Goal: Task Accomplishment & Management: Complete application form

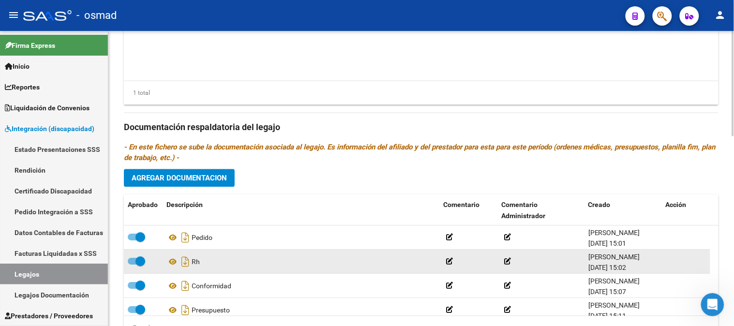
scroll to position [484, 0]
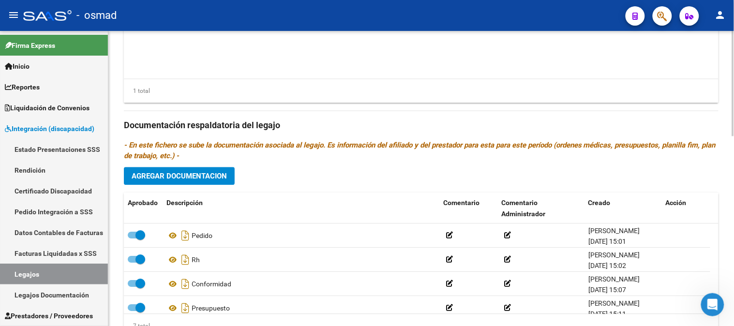
click at [197, 177] on span "Agregar Documentacion" at bounding box center [179, 176] width 95 height 9
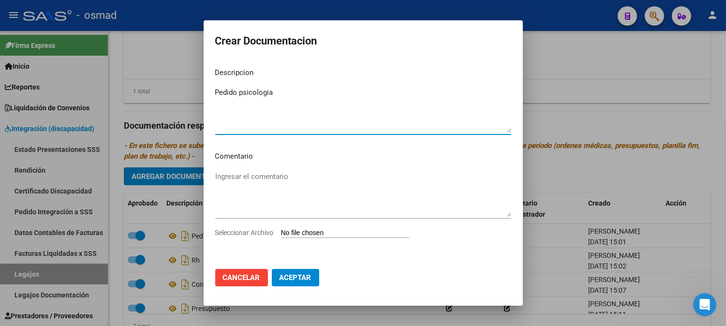
type textarea "Pedido psicologia"
click at [308, 229] on input "Seleccionar Archivo" at bounding box center [345, 233] width 128 height 9
type input "C:\fakepath\pedido psicologia.jpg"
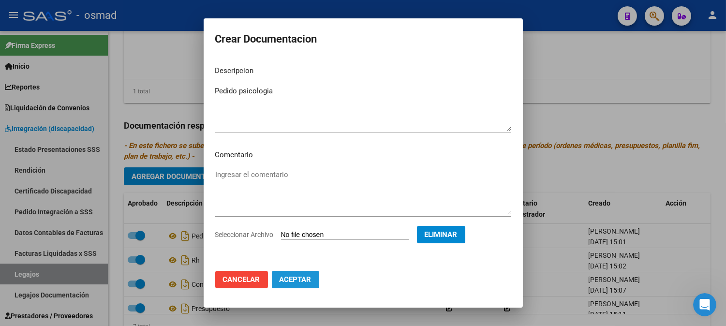
click at [296, 276] on span "Aceptar" at bounding box center [296, 279] width 32 height 9
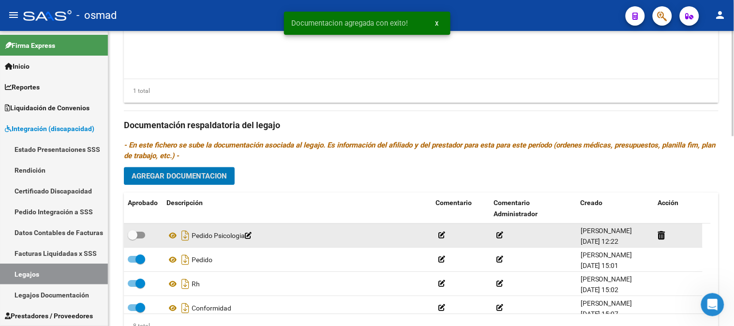
click at [143, 237] on span at bounding box center [136, 235] width 17 height 7
click at [133, 239] on input "checkbox" at bounding box center [132, 239] width 0 height 0
checkbox input "true"
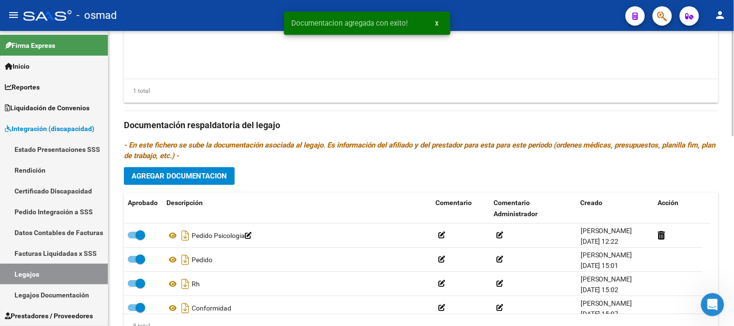
click at [210, 179] on span "Agregar Documentacion" at bounding box center [179, 176] width 95 height 9
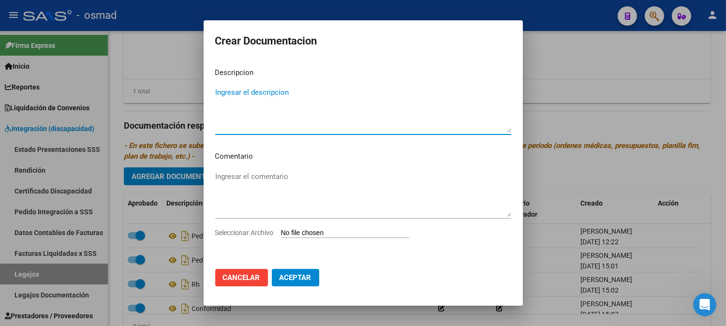
type textarea "e"
type textarea "pedido psicología 2"
click at [288, 272] on button "Aceptar" at bounding box center [295, 277] width 47 height 17
click at [319, 229] on input "Seleccionar Archivo" at bounding box center [345, 233] width 128 height 9
type input "C:\fakepath\pedido psicologia2 .jpg"
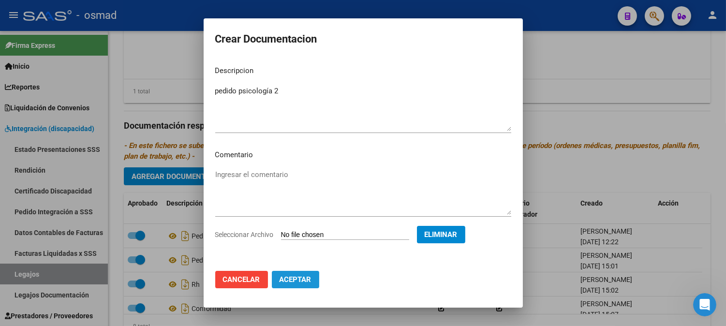
click at [301, 282] on span "Aceptar" at bounding box center [296, 279] width 32 height 9
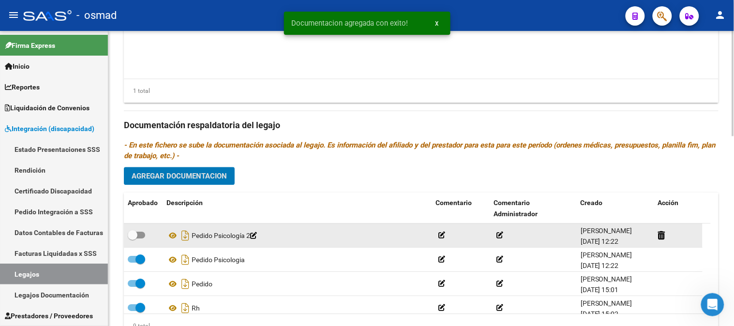
click at [138, 234] on span at bounding box center [136, 235] width 17 height 7
click at [133, 239] on input "checkbox" at bounding box center [132, 239] width 0 height 0
checkbox input "true"
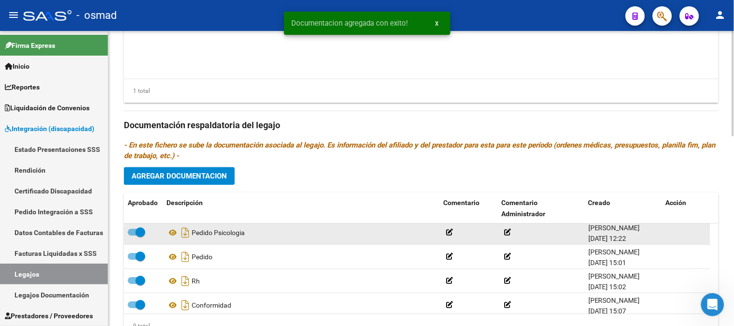
scroll to position [54, 0]
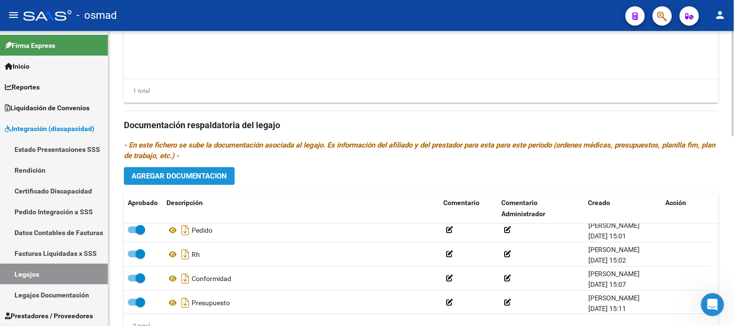
click at [195, 178] on span "Agregar Documentacion" at bounding box center [179, 176] width 95 height 9
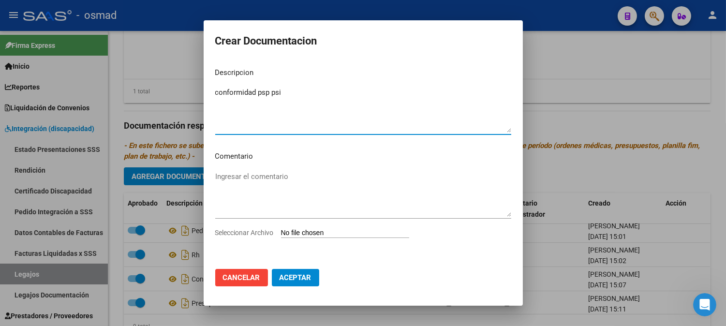
type textarea "conformidad psp psi"
click at [305, 237] on input "Seleccionar Archivo" at bounding box center [345, 233] width 128 height 9
type input "C:\fakepath\conformidad psp-psi.pdf"
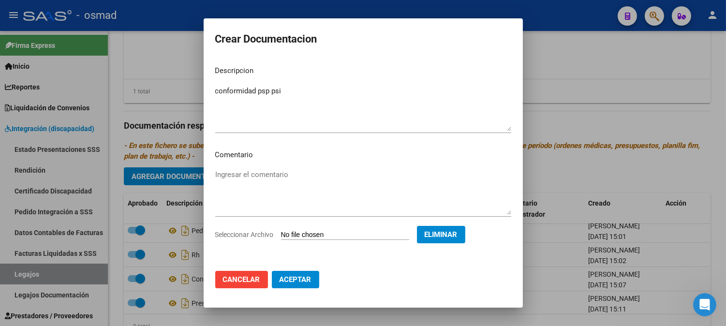
click at [303, 278] on span "Aceptar" at bounding box center [296, 279] width 32 height 9
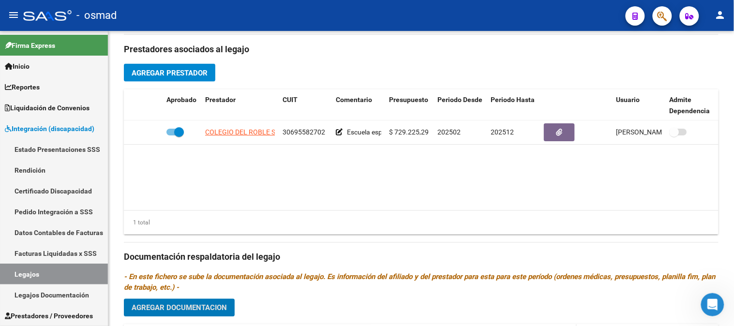
scroll to position [474, 0]
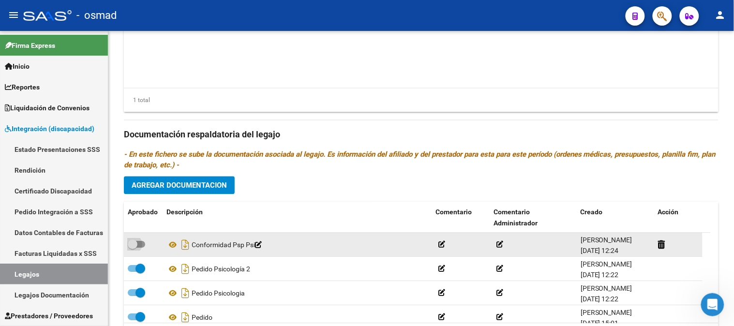
click at [145, 247] on span at bounding box center [136, 244] width 17 height 7
click at [133, 248] on input "checkbox" at bounding box center [132, 248] width 0 height 0
checkbox input "true"
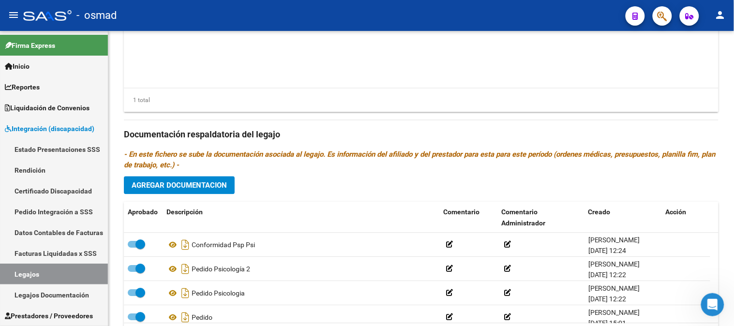
click at [201, 183] on span "Agregar Documentacion" at bounding box center [179, 185] width 95 height 9
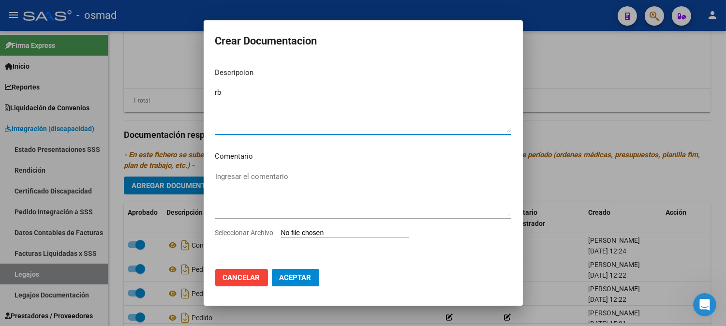
type textarea "r"
type textarea "RNP"
click at [308, 233] on input "Seleccionar Archivo" at bounding box center [345, 233] width 128 height 9
type input "C:\fakepath\rnp.pdf"
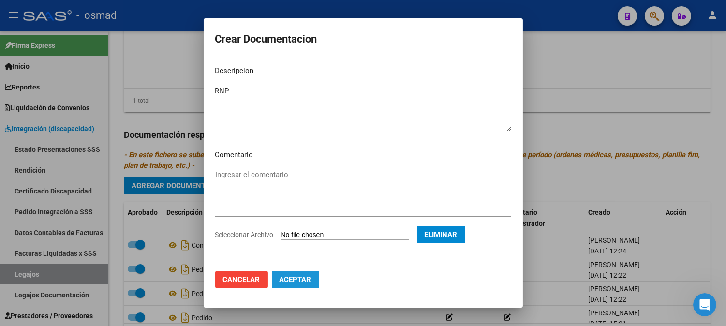
click at [301, 281] on span "Aceptar" at bounding box center [296, 279] width 32 height 9
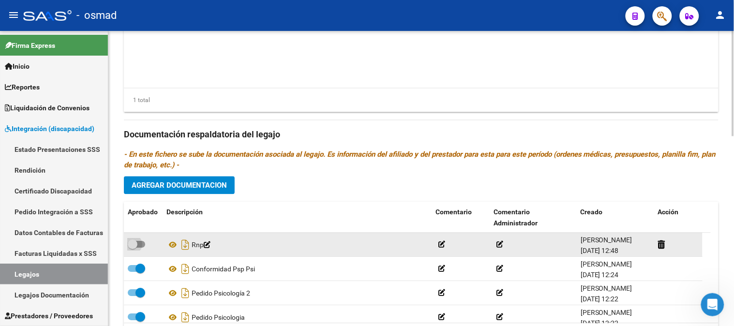
click at [143, 250] on label at bounding box center [136, 245] width 17 height 12
click at [133, 249] on input "checkbox" at bounding box center [132, 248] width 0 height 0
checkbox input "true"
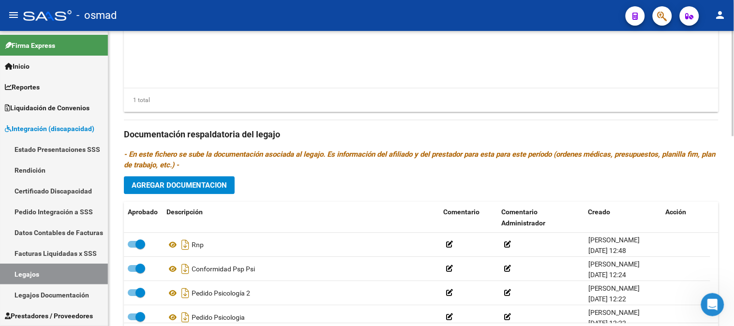
click at [215, 187] on span "Agregar Documentacion" at bounding box center [179, 185] width 95 height 9
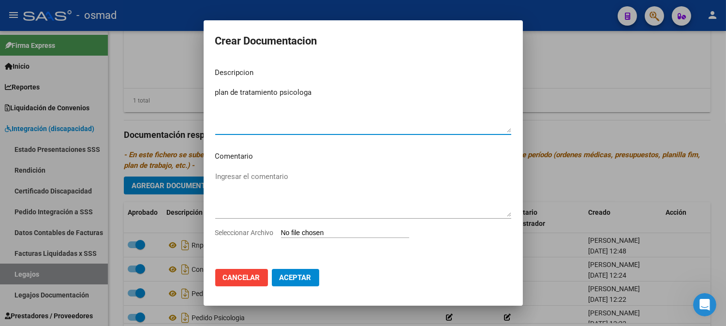
type textarea "plan de tratamiento psicologa"
click at [340, 219] on div "Ingresar el comentario" at bounding box center [363, 198] width 296 height 59
click at [340, 228] on div "Seleccionar Archivo" at bounding box center [363, 236] width 296 height 18
click at [309, 228] on app-file-uploader "Seleccionar Archivo" at bounding box center [316, 232] width 202 height 9
click at [286, 231] on input "Seleccionar Archivo" at bounding box center [345, 233] width 128 height 9
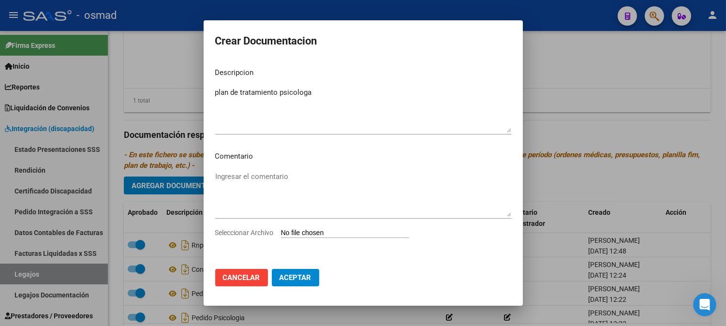
type input "C:\fakepath\plan de tratamiento-.pdf"
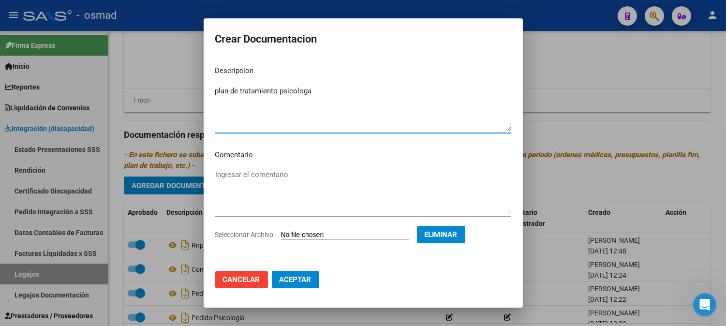
drag, startPoint x: 307, startPoint y: 89, endPoint x: 290, endPoint y: 93, distance: 16.9
click at [290, 93] on textarea "plan de tratamiento psicologa" at bounding box center [363, 108] width 296 height 45
type textarea "plan de tratamiento psicóloga"
click at [312, 278] on button "Aceptar" at bounding box center [295, 279] width 47 height 17
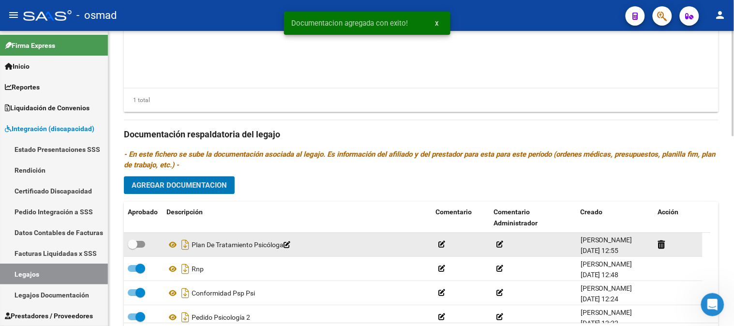
click at [143, 250] on label at bounding box center [136, 245] width 17 height 12
click at [133, 249] on input "checkbox" at bounding box center [132, 248] width 0 height 0
checkbox input "true"
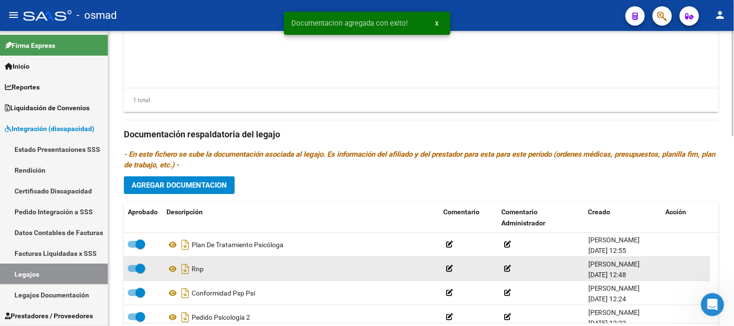
click at [443, 272] on datatable-body-cell at bounding box center [468, 269] width 58 height 24
click at [451, 271] on icon at bounding box center [449, 269] width 7 height 7
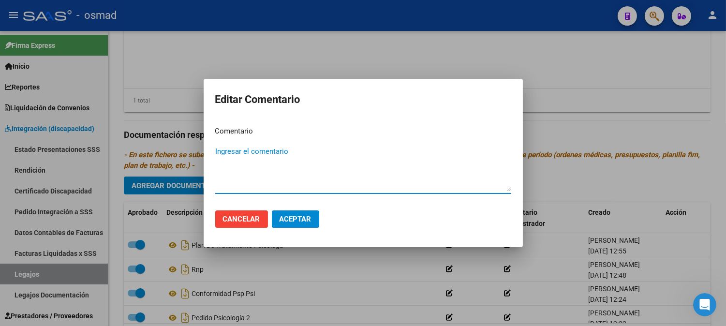
click at [330, 273] on div at bounding box center [363, 163] width 726 height 326
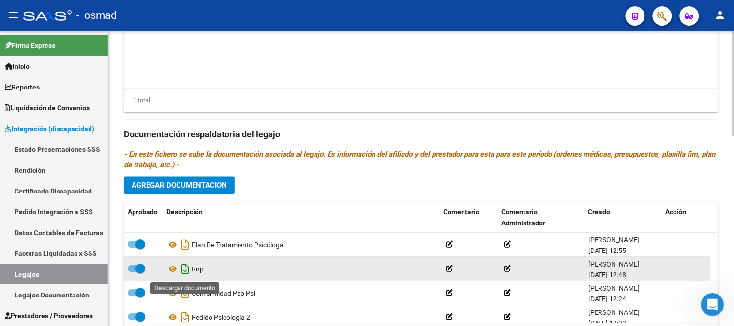
click at [189, 272] on icon "Descargar documento" at bounding box center [185, 269] width 13 height 15
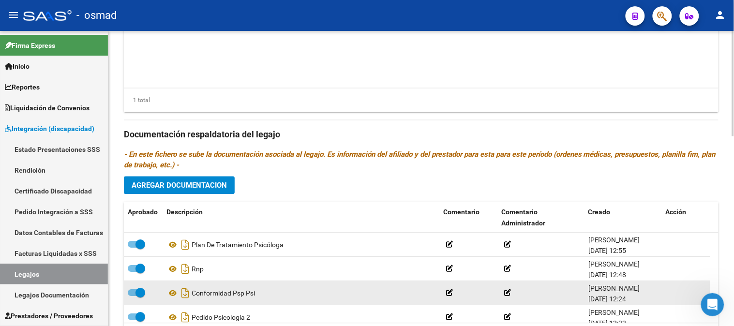
drag, startPoint x: 189, startPoint y: 272, endPoint x: 392, endPoint y: 288, distance: 203.8
click at [392, 288] on div "Conformidad Psp Psi" at bounding box center [300, 293] width 269 height 15
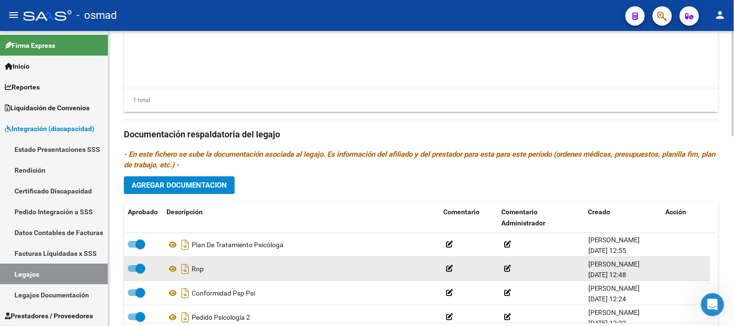
click at [204, 270] on div "Rnp" at bounding box center [300, 269] width 269 height 15
click at [182, 273] on icon "Descargar documento" at bounding box center [185, 269] width 13 height 15
click at [203, 185] on span "Agregar Documentacion" at bounding box center [179, 185] width 95 height 9
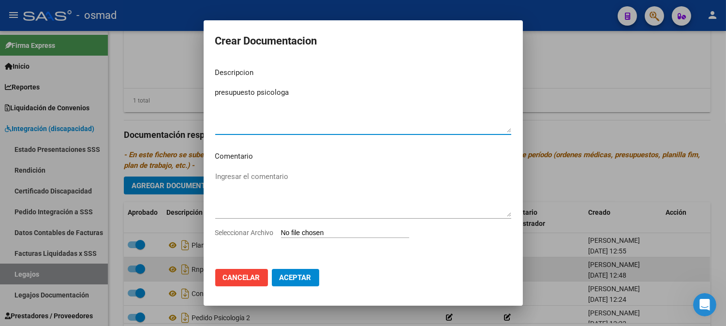
type textarea "presupuesto psicologa"
click at [302, 232] on input "Seleccionar Archivo" at bounding box center [345, 233] width 128 height 9
type input "C:\fakepath\presupuesto psicologa.pdf"
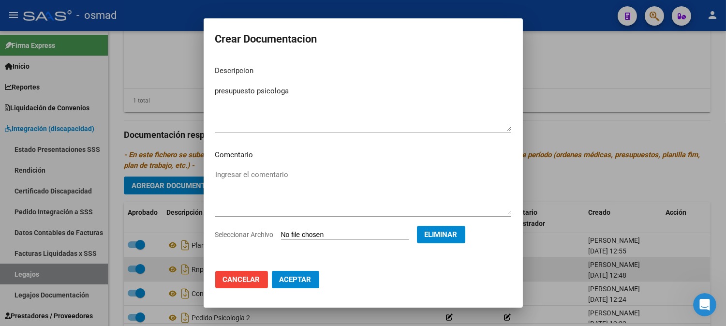
click at [287, 286] on button "Aceptar" at bounding box center [295, 279] width 47 height 17
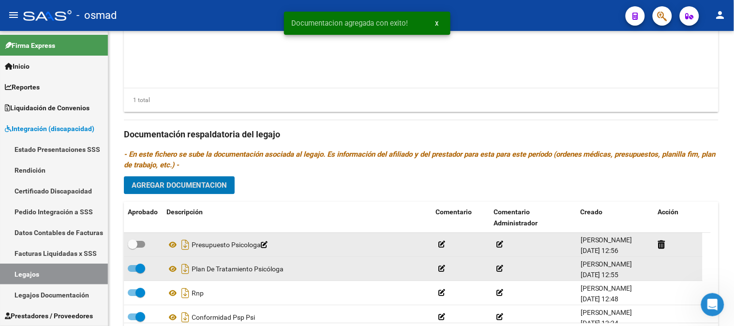
click at [143, 247] on span at bounding box center [136, 244] width 17 height 7
click at [133, 248] on input "checkbox" at bounding box center [132, 248] width 0 height 0
checkbox input "true"
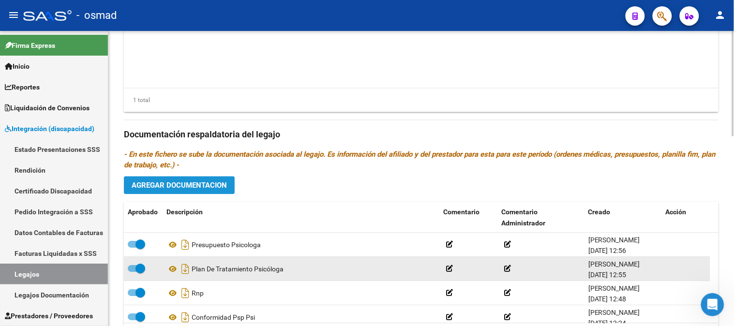
click at [192, 184] on span "Agregar Documentacion" at bounding box center [179, 185] width 95 height 9
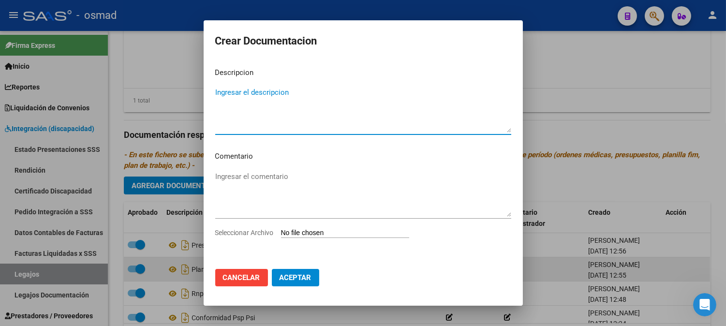
click at [182, 225] on div at bounding box center [363, 163] width 726 height 326
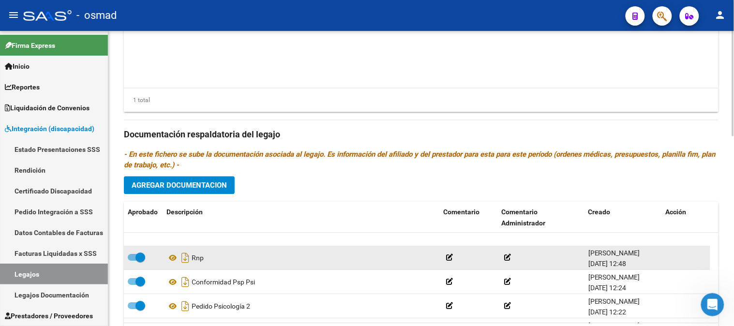
scroll to position [54, 0]
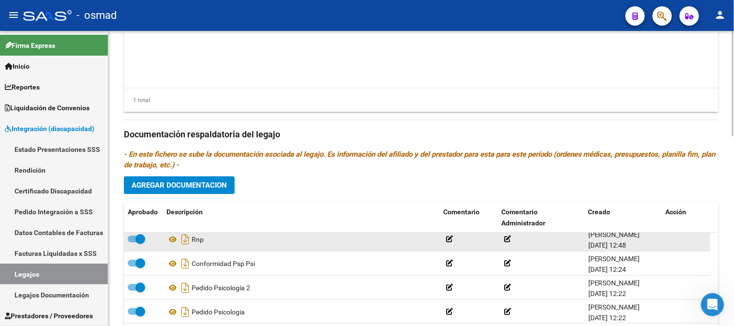
click at [192, 242] on div "Rnp" at bounding box center [300, 239] width 269 height 15
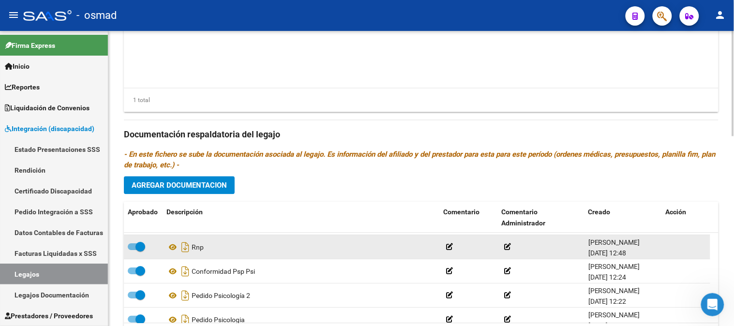
click at [305, 250] on div "Rnp" at bounding box center [300, 247] width 269 height 15
click at [645, 247] on div "[PERSON_NAME] [DATE] 12:48" at bounding box center [623, 247] width 70 height 20
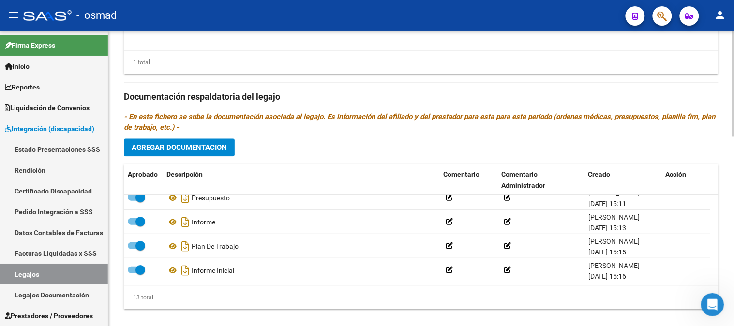
scroll to position [528, 0]
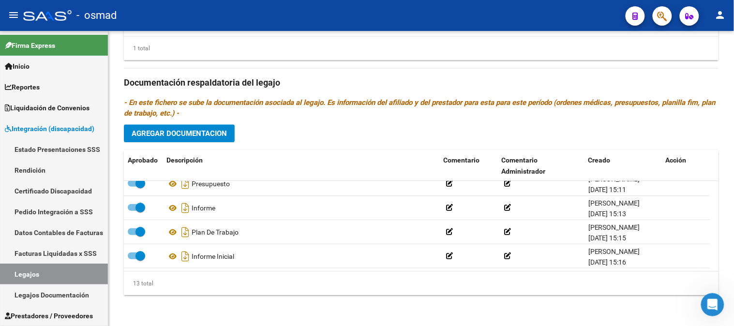
drag, startPoint x: 175, startPoint y: 269, endPoint x: 325, endPoint y: 279, distance: 150.2
click at [318, 279] on div "Aprobado Descripción Comentario Comentario Administrador Creado Acción Presupue…" at bounding box center [421, 223] width 594 height 146
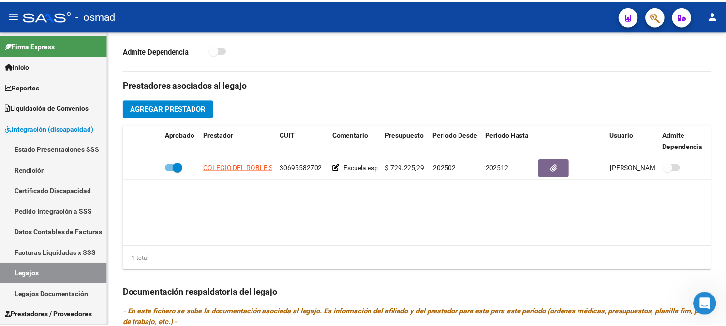
scroll to position [313, 0]
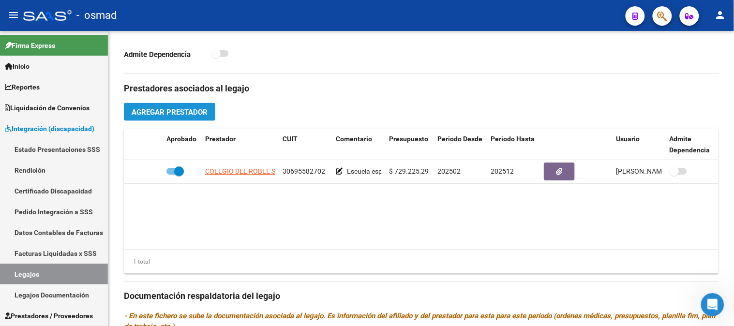
click at [190, 118] on button "Agregar Prestador" at bounding box center [169, 112] width 91 height 18
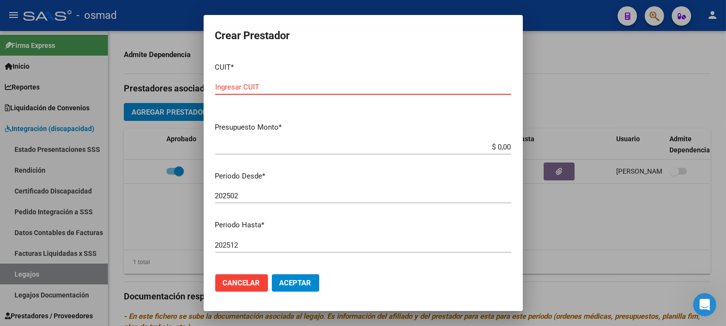
click at [220, 86] on input "Ingresar CUIT" at bounding box center [363, 87] width 296 height 9
type input "27-40654762-6"
click at [489, 149] on input "$ 0,00" at bounding box center [363, 147] width 296 height 9
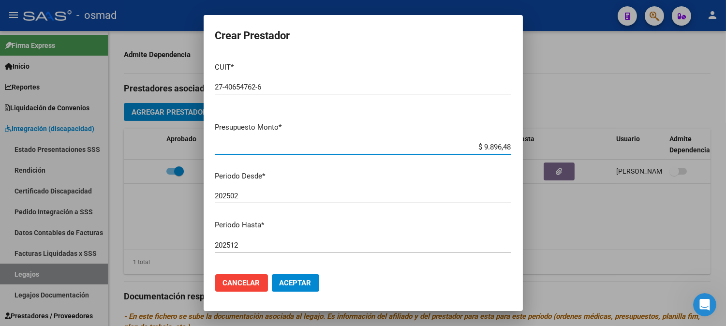
type input "$ 98.964,88"
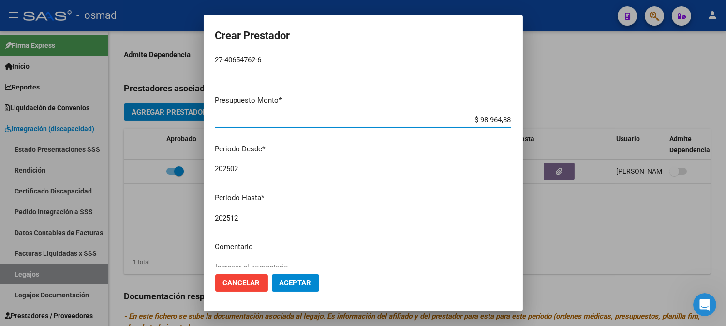
scroll to position [54, 0]
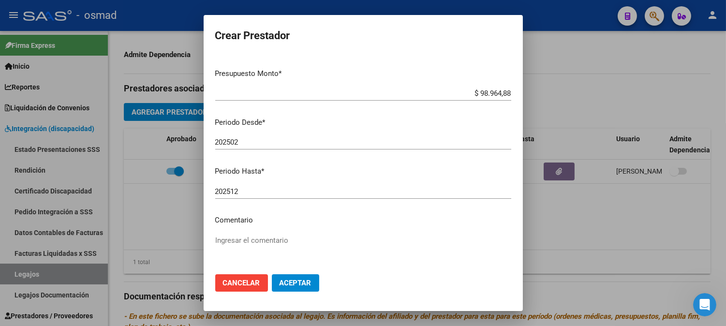
click at [243, 147] on div "202502 Ingresar el periodo" at bounding box center [363, 142] width 296 height 15
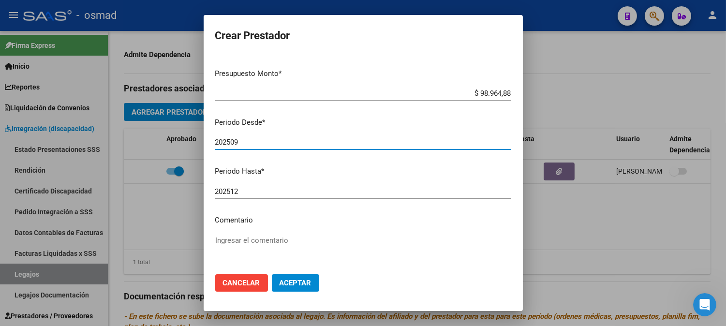
scroll to position [119, 0]
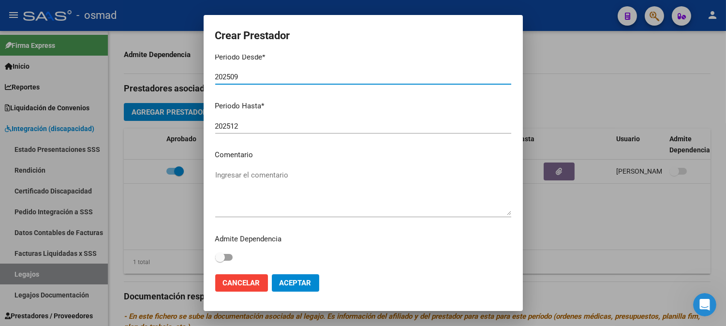
type input "202509"
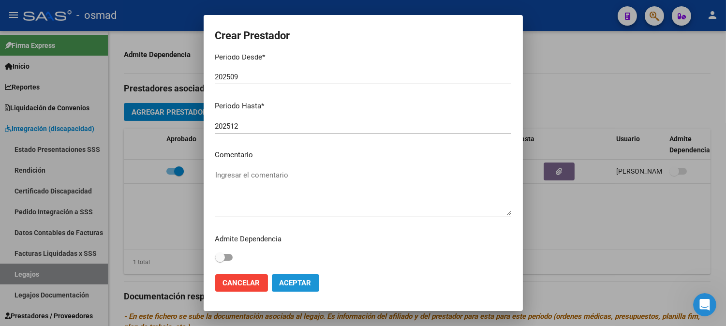
click at [315, 282] on button "Aceptar" at bounding box center [295, 282] width 47 height 17
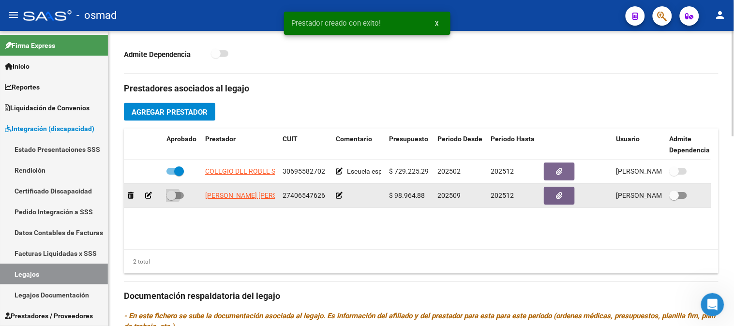
click at [181, 195] on span at bounding box center [174, 195] width 17 height 7
click at [171, 199] on input "checkbox" at bounding box center [171, 199] width 0 height 0
checkbox input "true"
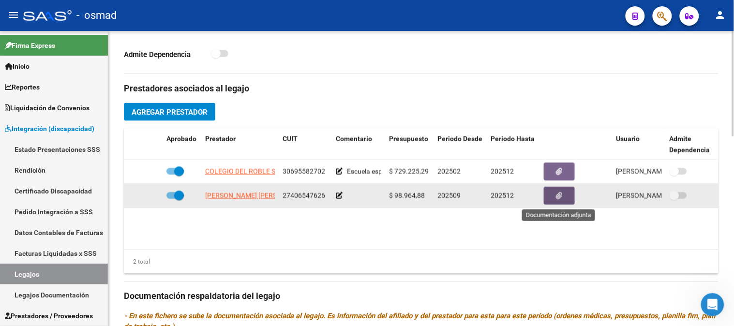
click at [554, 196] on button "button" at bounding box center [559, 196] width 31 height 18
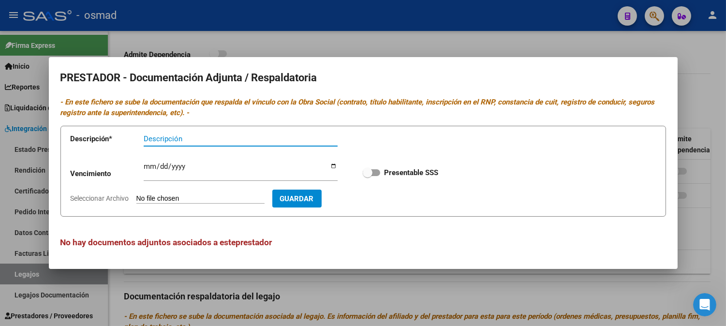
click at [223, 198] on input "Seleccionar Archivo" at bounding box center [200, 198] width 128 height 9
type input "C:\fakepath\rnp.pdf"
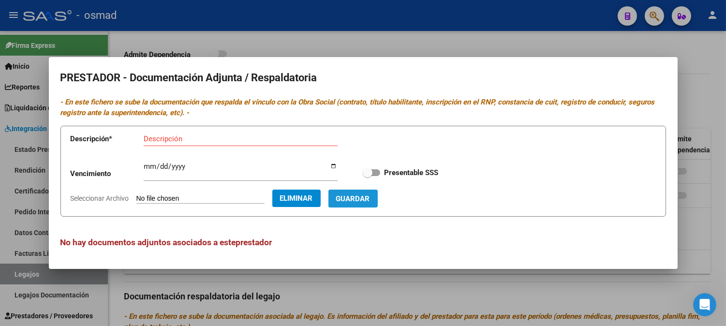
click at [370, 194] on span "Guardar" at bounding box center [353, 198] width 34 height 9
click at [376, 173] on span at bounding box center [371, 172] width 17 height 7
click at [368, 176] on input "Presentable SSS" at bounding box center [367, 176] width 0 height 0
checkbox input "true"
click at [370, 197] on span "Guardar" at bounding box center [353, 198] width 34 height 9
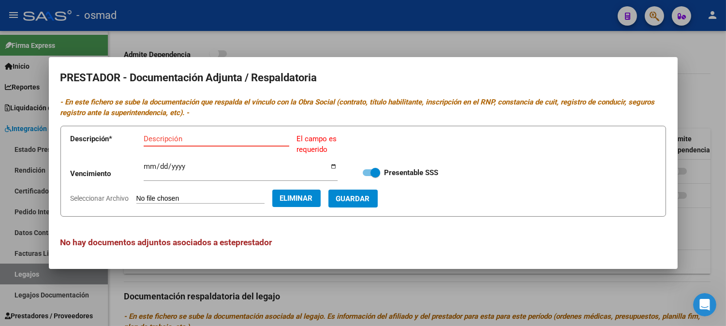
click at [240, 141] on input "Descripción" at bounding box center [217, 138] width 146 height 9
type input "r"
type input "RNP"
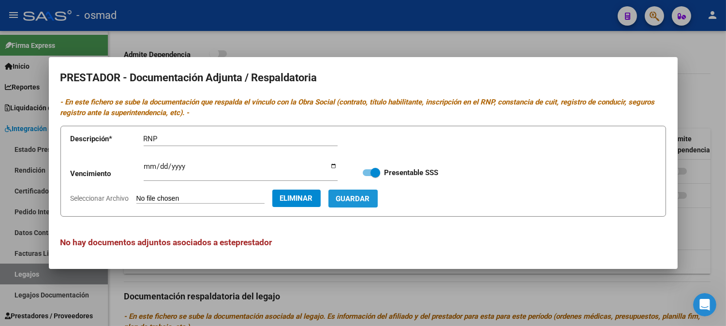
click at [370, 197] on span "Guardar" at bounding box center [353, 198] width 34 height 9
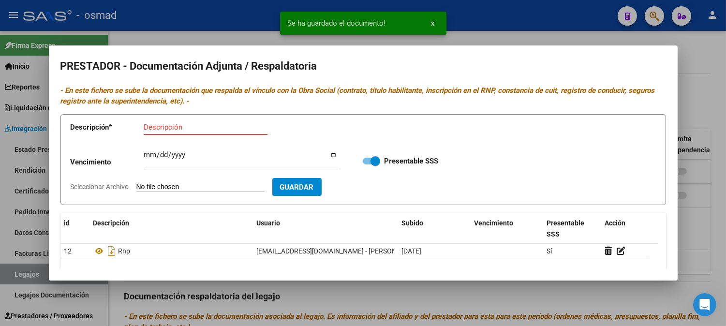
click at [183, 123] on input "Descripción" at bounding box center [206, 127] width 124 height 9
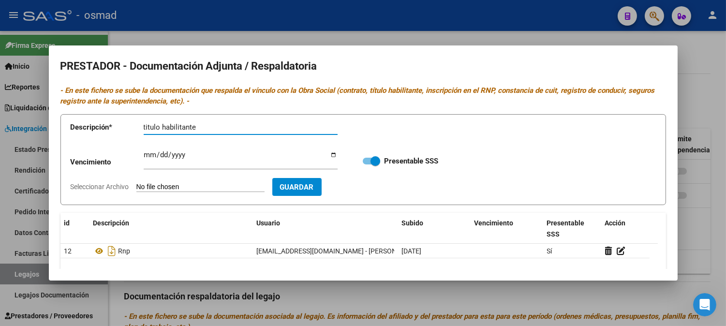
type input "titulo habilitante"
click at [213, 185] on input "Seleccionar Archivo" at bounding box center [200, 187] width 128 height 9
type input "C:\fakepath\titulo -.pdf"
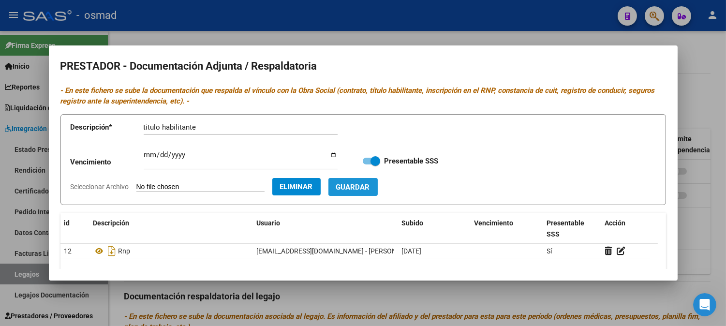
click at [370, 190] on span "Guardar" at bounding box center [353, 187] width 34 height 9
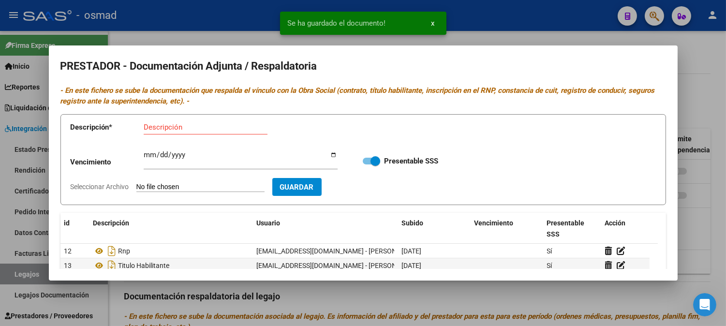
click at [205, 131] on input "Descripción" at bounding box center [206, 127] width 124 height 9
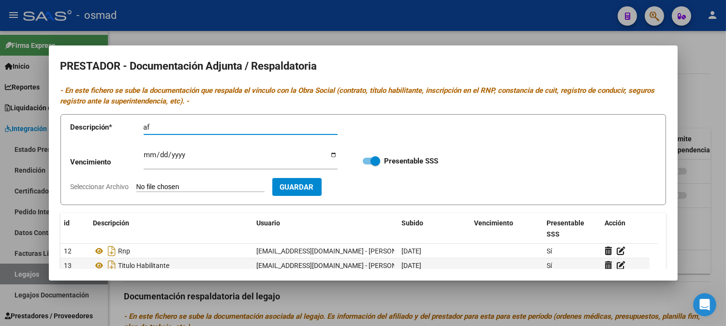
type input "a"
click at [192, 128] on input "Afip" at bounding box center [241, 127] width 194 height 9
click at [234, 182] on app-file-uploader "Seleccionar Archivo" at bounding box center [172, 186] width 202 height 9
click at [228, 183] on input "Seleccionar Archivo" at bounding box center [200, 187] width 128 height 9
drag, startPoint x: 180, startPoint y: 132, endPoint x: 56, endPoint y: 116, distance: 124.8
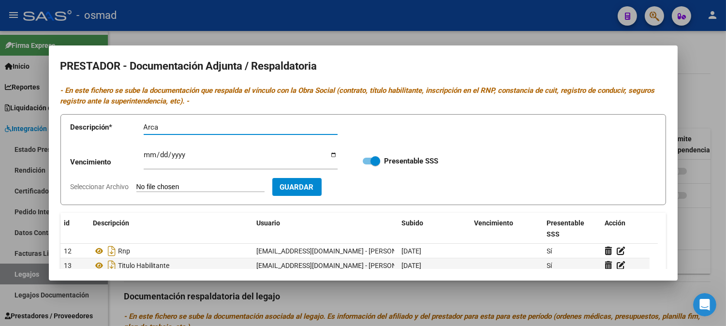
click at [70, 117] on form "Descripción * Arca Descripción Vencimiento Ingresar vencimiento Presentable SSS…" at bounding box center [363, 159] width 606 height 91
type input "poliza"
click at [170, 189] on input "Seleccionar Archivo" at bounding box center [200, 187] width 128 height 9
type input "C:\fakepath\POLIZA.pdf"
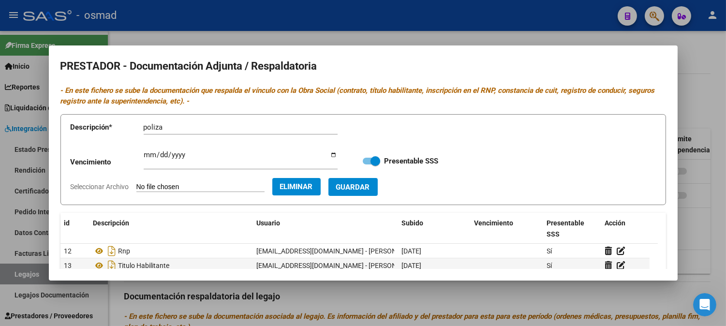
click at [370, 185] on span "Guardar" at bounding box center [353, 187] width 34 height 9
click at [158, 131] on input "Descripción" at bounding box center [206, 127] width 124 height 9
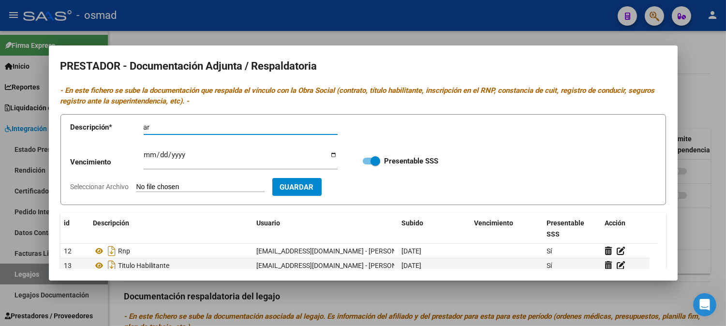
type input "a"
type input "Arca"
click at [248, 184] on input "Seleccionar Archivo" at bounding box center [200, 187] width 128 height 9
click at [231, 186] on input "Seleccionar Archivo" at bounding box center [200, 187] width 128 height 9
type input "C:\fakepath\arca.pdf"
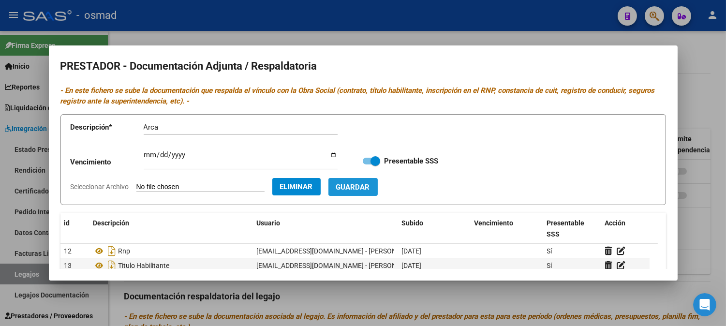
click at [378, 189] on button "Guardar" at bounding box center [352, 187] width 49 height 18
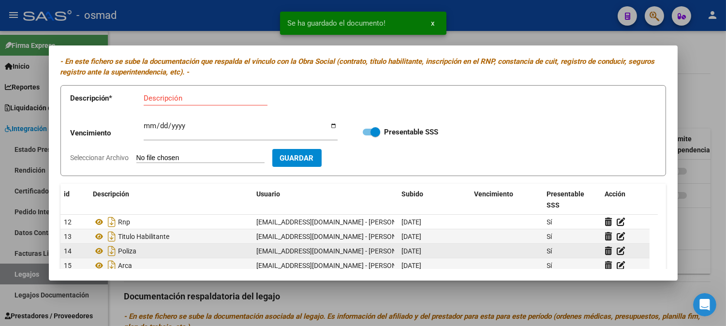
scroll to position [54, 0]
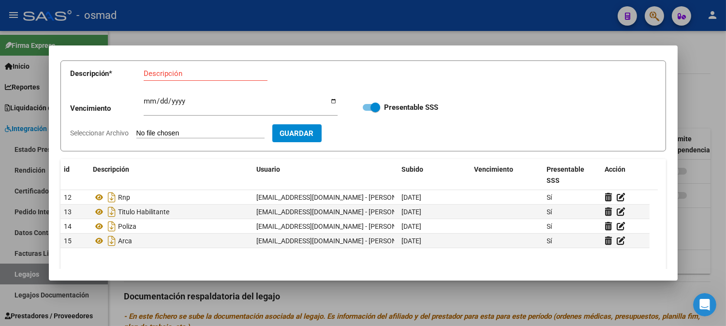
click at [710, 81] on div at bounding box center [363, 163] width 726 height 326
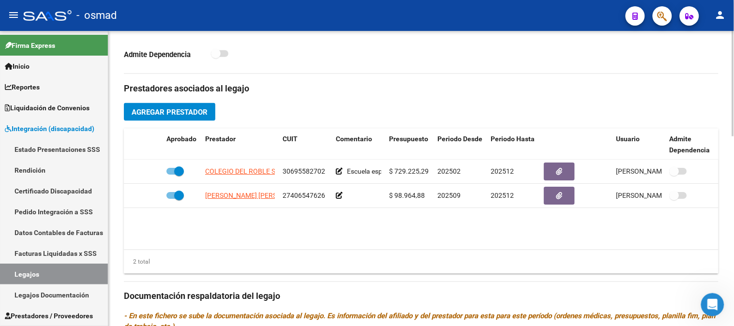
click at [173, 113] on span "Agregar Prestador" at bounding box center [170, 112] width 76 height 9
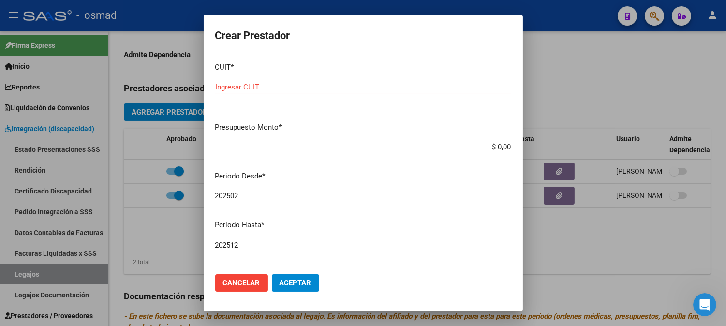
click at [237, 88] on input "Ingresar CUIT" at bounding box center [363, 87] width 296 height 9
type input "27-20962223-3"
click at [477, 155] on div "$ 0,00 Ingresar el monto" at bounding box center [363, 152] width 296 height 24
click at [504, 149] on app-form-text-field "Presupuesto Monto * $ 0,00 Ingresar el monto" at bounding box center [367, 137] width 304 height 30
click at [503, 147] on app-form-text-field "Presupuesto Monto * $ 0,00 Ingresar el monto" at bounding box center [367, 137] width 304 height 30
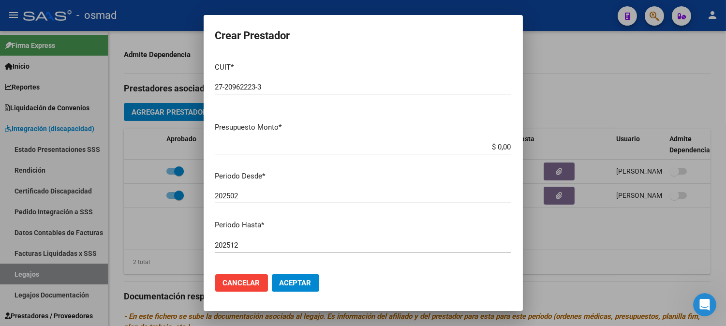
drag, startPoint x: 503, startPoint y: 139, endPoint x: 499, endPoint y: 142, distance: 5.1
click at [503, 138] on mat-dialog-content "CUIT * 27-20962223-3 Ingresar CUIT ARCA Padrón Presupuesto Monto * $ 0,00 Ingre…" at bounding box center [363, 161] width 319 height 212
drag, startPoint x: 492, startPoint y: 152, endPoint x: 497, endPoint y: 148, distance: 6.9
click at [497, 148] on div "$ 0,00 Ingresar el monto" at bounding box center [363, 147] width 296 height 15
type input "$ 98.964,88"
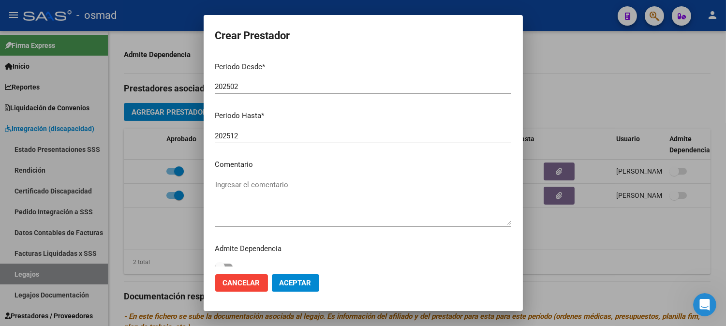
scroll to position [119, 0]
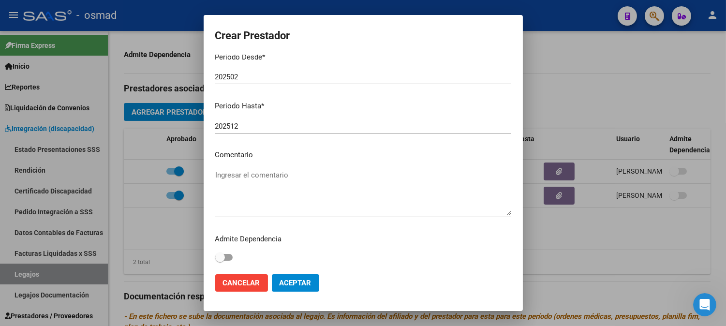
click at [303, 282] on span "Aceptar" at bounding box center [296, 283] width 32 height 9
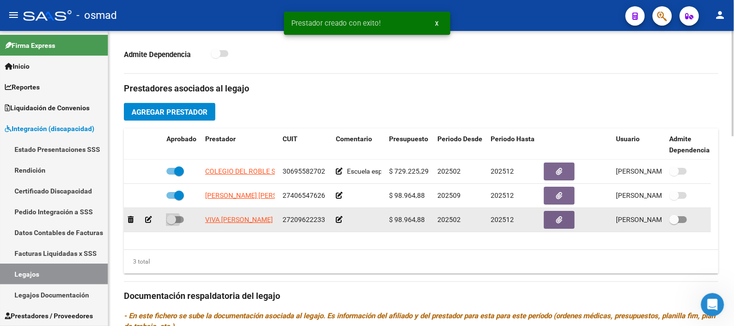
click at [181, 221] on span at bounding box center [174, 219] width 17 height 7
click at [171, 223] on input "checkbox" at bounding box center [171, 223] width 0 height 0
checkbox input "true"
click at [556, 221] on icon "button" at bounding box center [559, 219] width 6 height 7
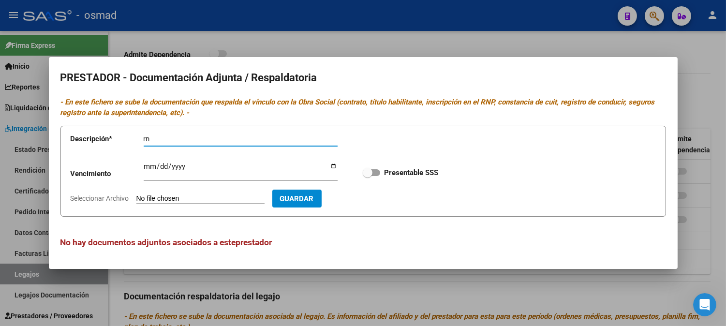
type input "r"
click at [180, 189] on div "Ingresar vencimiento" at bounding box center [241, 175] width 194 height 30
click at [182, 203] on input "Seleccionar Archivo" at bounding box center [200, 198] width 128 height 9
drag, startPoint x: 174, startPoint y: 136, endPoint x: 90, endPoint y: 131, distance: 84.3
click at [97, 133] on app-form-text-field "Descripción * rnp Descripción" at bounding box center [211, 140] width 281 height 29
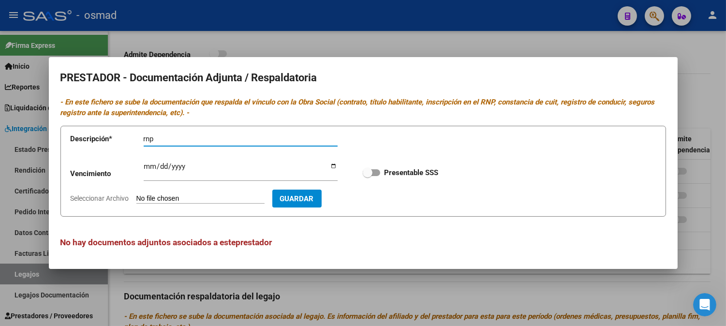
type input "r"
type input "Rnp"
click at [229, 193] on form "Descripción * Rnp Descripción Vencimiento Ingresar vencimiento Presentable SSS …" at bounding box center [363, 171] width 606 height 91
click at [210, 197] on input "Seleccionar Archivo" at bounding box center [200, 198] width 128 height 9
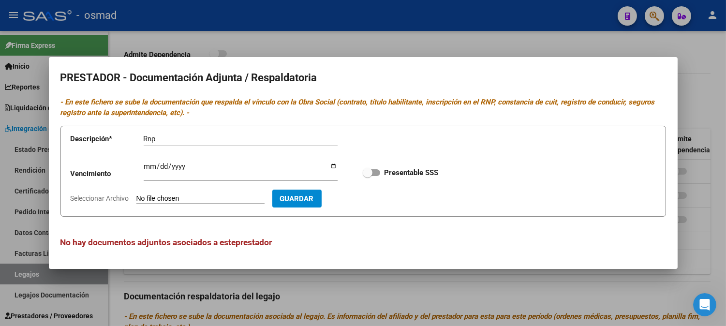
type input "C:\fakepath\RNP.pdf"
click at [383, 170] on label "Presentable SSS" at bounding box center [400, 173] width 75 height 12
click at [368, 176] on input "Presentable SSS" at bounding box center [367, 176] width 0 height 0
checkbox input "true"
click at [381, 208] on form "Descripción * Rnp Descripción Vencimiento Ingresar vencimiento Presentable SSS …" at bounding box center [363, 171] width 606 height 91
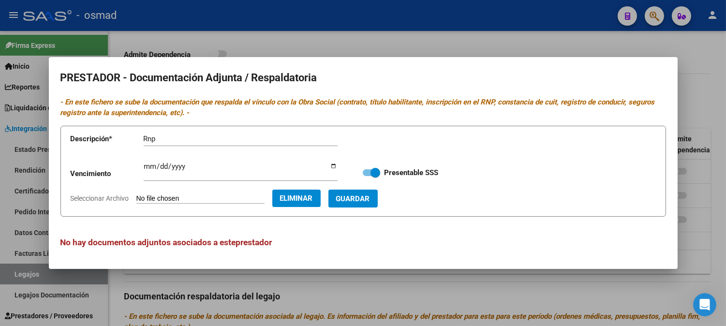
click at [378, 205] on button "Guardar" at bounding box center [352, 199] width 49 height 18
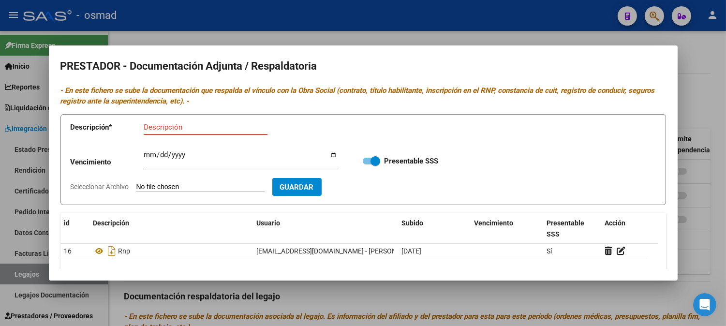
click at [180, 129] on input "Descripción" at bounding box center [206, 127] width 124 height 9
type input "t"
type input "Titulo habilitante"
click at [186, 182] on app-file-uploader "Seleccionar Archivo" at bounding box center [172, 186] width 202 height 9
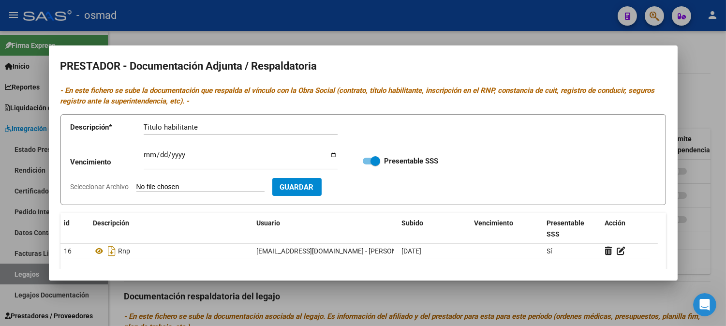
click at [158, 184] on input "Seleccionar Archivo" at bounding box center [200, 187] width 128 height 9
type input "C:\fakepath\titulo habilitante.pdf"
click at [370, 187] on span "Guardar" at bounding box center [353, 187] width 34 height 9
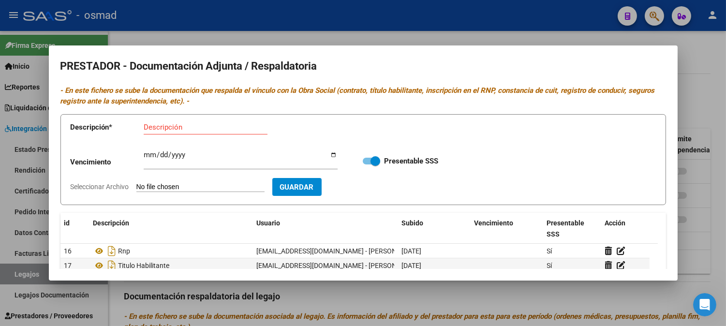
click at [220, 123] on input "Descripción" at bounding box center [206, 127] width 124 height 9
type input "poliza"
click at [226, 180] on form "Descripción * poliza Descripción Vencimiento Ingresar vencimiento Presentable S…" at bounding box center [363, 159] width 606 height 91
click at [226, 191] on input "Seleccionar Archivo" at bounding box center [200, 187] width 128 height 9
type input "C:\fakepath\poliza.pdf"
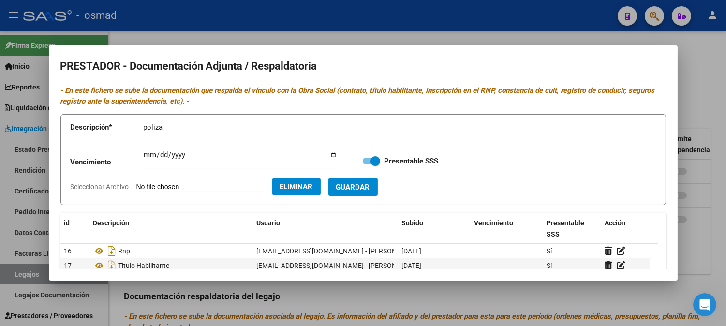
click at [383, 198] on form "Descripción * poliza Descripción Vencimiento Ingresar vencimiento Presentable S…" at bounding box center [363, 159] width 606 height 91
click at [370, 190] on span "Guardar" at bounding box center [353, 187] width 34 height 9
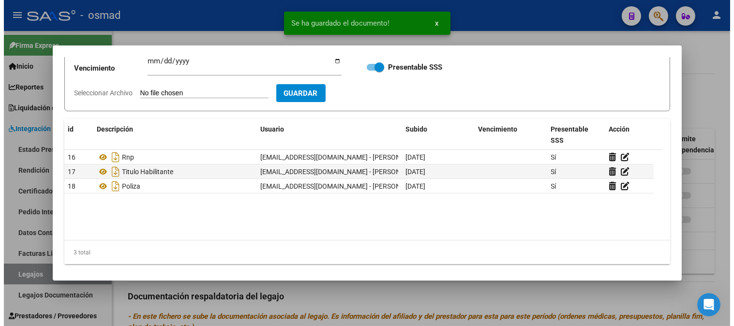
scroll to position [97, 0]
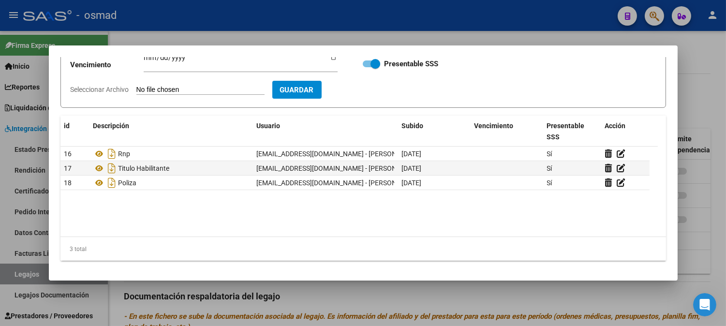
click at [698, 95] on div at bounding box center [363, 163] width 726 height 326
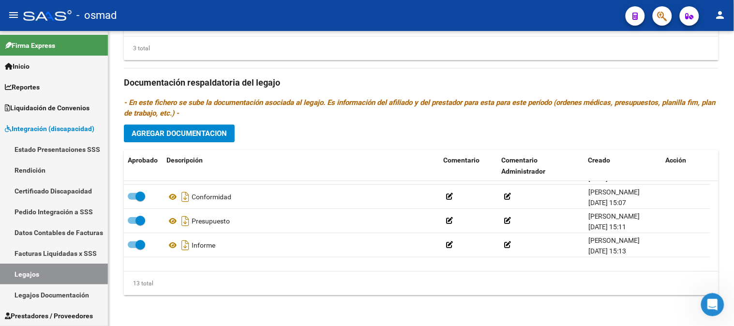
scroll to position [173, 0]
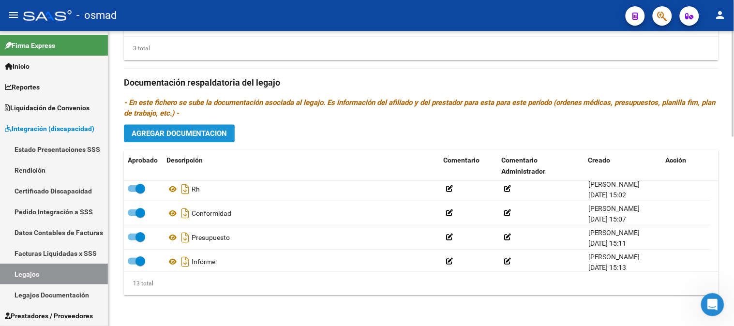
click at [214, 130] on span "Agregar Documentacion" at bounding box center [179, 133] width 95 height 9
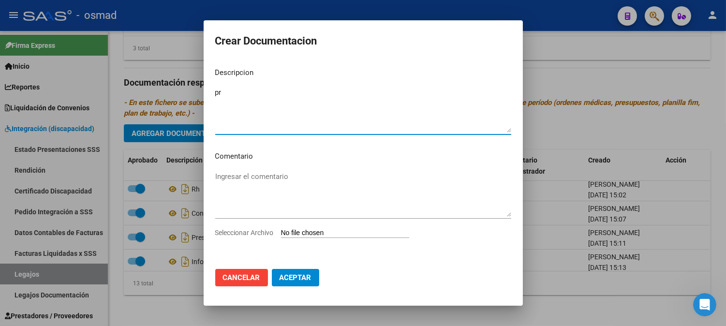
type textarea "p"
type textarea "Presupuesto psicopedagogia"
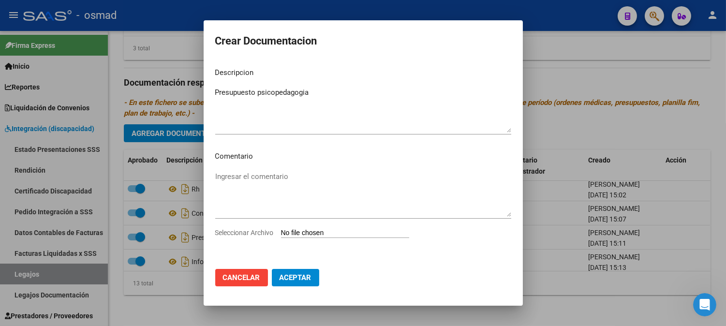
click at [322, 233] on input "Seleccionar Archivo" at bounding box center [345, 233] width 128 height 9
type input "C:\fakepath\presupuesto.jpg"
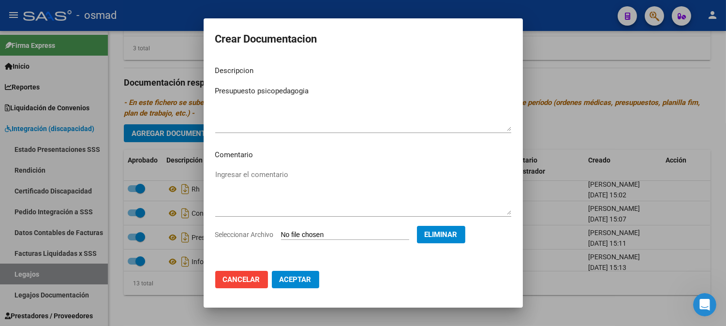
click at [301, 277] on span "Aceptar" at bounding box center [296, 279] width 32 height 9
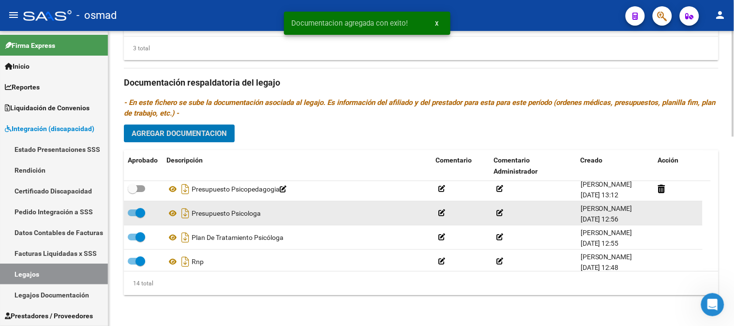
scroll to position [0, 0]
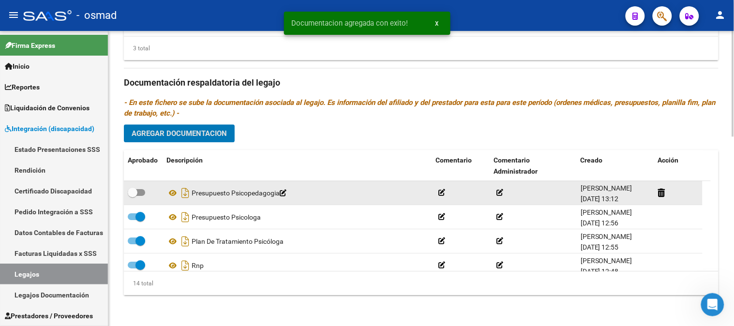
click at [143, 192] on span at bounding box center [136, 192] width 17 height 7
click at [133, 196] on input "checkbox" at bounding box center [132, 196] width 0 height 0
checkbox input "true"
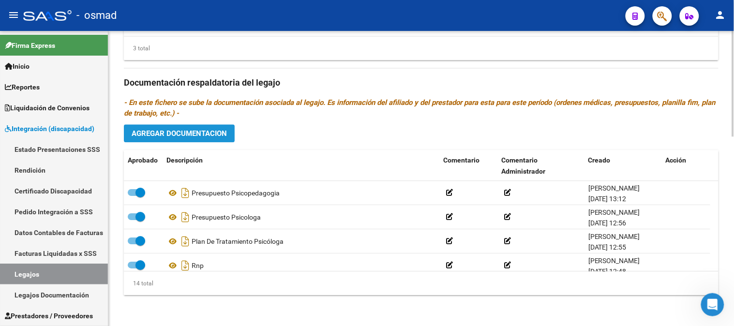
click at [213, 129] on span "Agregar Documentacion" at bounding box center [179, 133] width 95 height 9
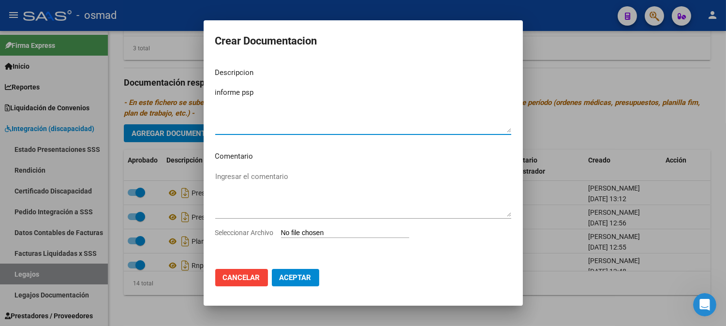
type textarea "informe psp"
click at [326, 228] on app-file-uploader "Seleccionar Archivo" at bounding box center [316, 232] width 202 height 9
click at [296, 228] on app-file-uploader "Seleccionar Archivo" at bounding box center [316, 232] width 202 height 9
click at [274, 228] on app-file-uploader "Seleccionar Archivo" at bounding box center [316, 232] width 202 height 9
click at [281, 229] on app-file-uploader "Seleccionar Archivo" at bounding box center [316, 232] width 202 height 9
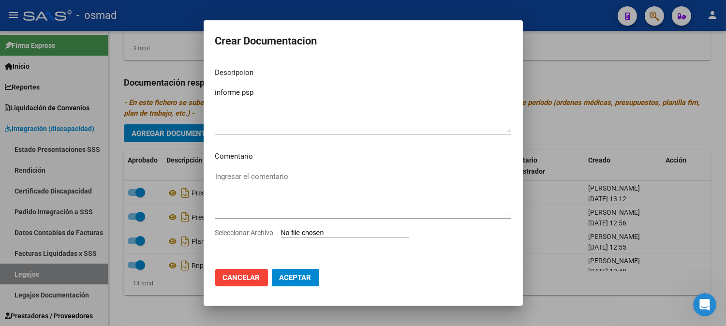
drag, startPoint x: 317, startPoint y: 238, endPoint x: 327, endPoint y: 237, distance: 10.3
click at [325, 237] on div "Seleccionar Archivo" at bounding box center [363, 236] width 296 height 18
click at [420, 226] on div "Ingresar el comentario" at bounding box center [363, 198] width 296 height 59
click at [442, 229] on div "Seleccionar Archivo" at bounding box center [363, 236] width 296 height 18
click at [247, 229] on span "Seleccionar Archivo" at bounding box center [244, 233] width 59 height 8
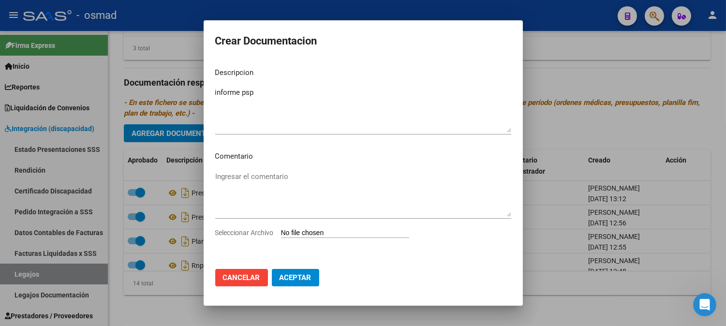
click at [281, 229] on input "Seleccionar Archivo" at bounding box center [345, 233] width 128 height 9
type input "C:\fakepath\informe psp.pdf"
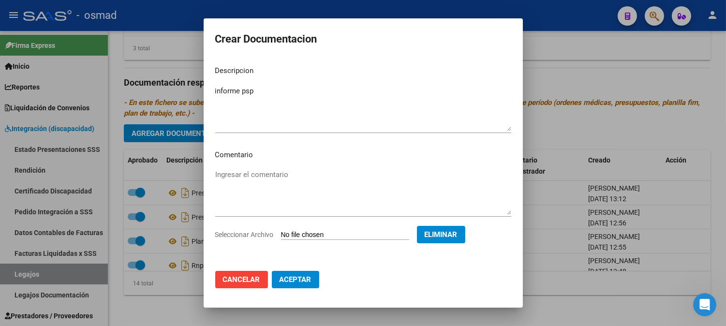
click at [288, 282] on span "Aceptar" at bounding box center [296, 279] width 32 height 9
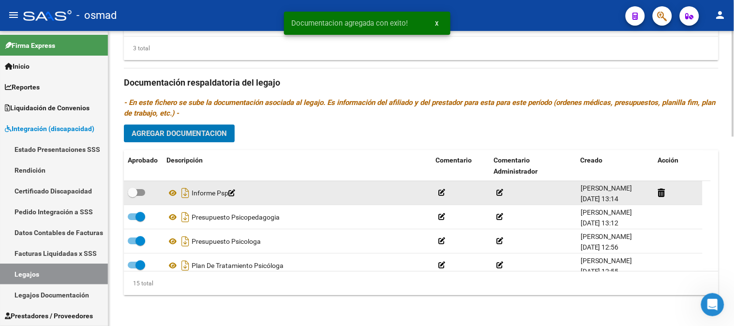
click at [143, 192] on span at bounding box center [136, 192] width 17 height 7
click at [133, 196] on input "checkbox" at bounding box center [132, 196] width 0 height 0
checkbox input "true"
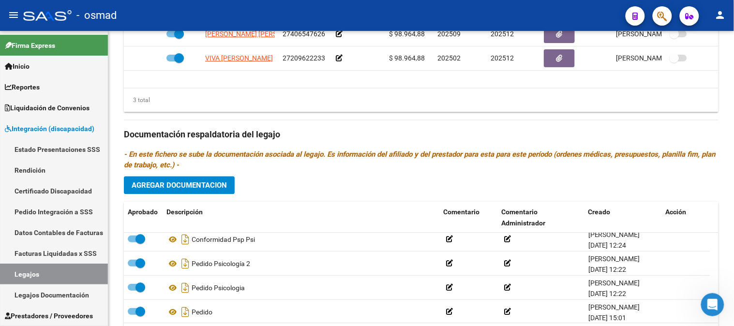
scroll to position [107, 0]
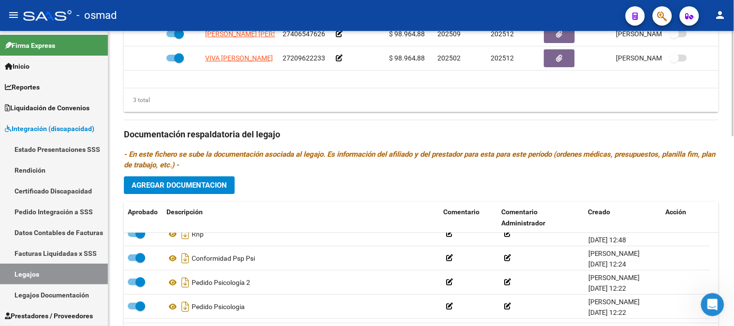
click at [225, 192] on button "Agregar Documentacion" at bounding box center [179, 186] width 111 height 18
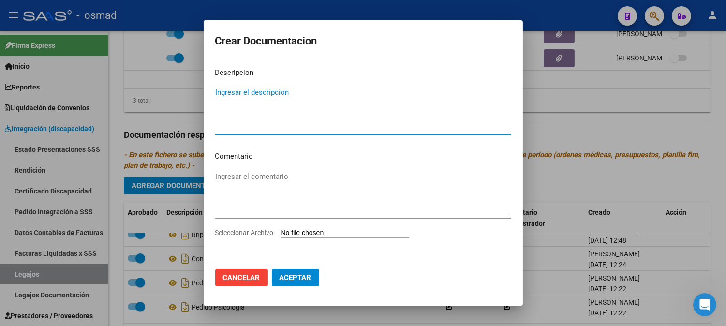
type textarea "p"
click at [233, 127] on textarea "Pedido psicopedagogia" at bounding box center [363, 109] width 296 height 45
type textarea "Pedido psicopedagogía"
click at [333, 237] on div "Seleccionar Archivo" at bounding box center [363, 236] width 296 height 18
click at [334, 234] on input "Seleccionar Archivo" at bounding box center [345, 233] width 128 height 9
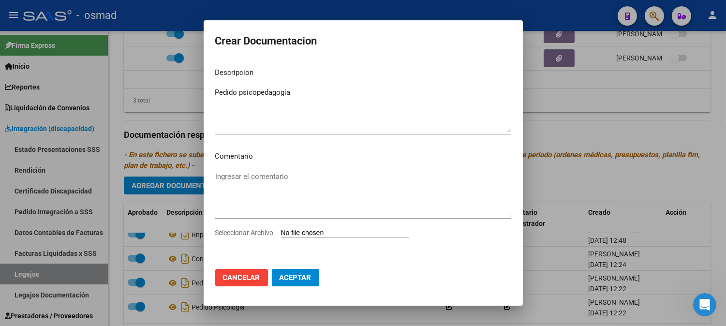
type input "C:\fakepath\pedido psicopedagogia.jpg"
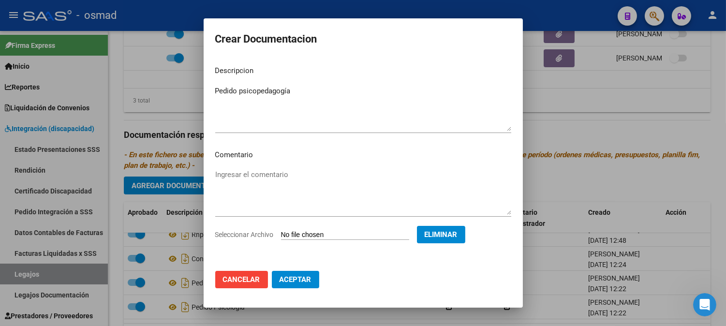
click at [297, 277] on span "Aceptar" at bounding box center [296, 279] width 32 height 9
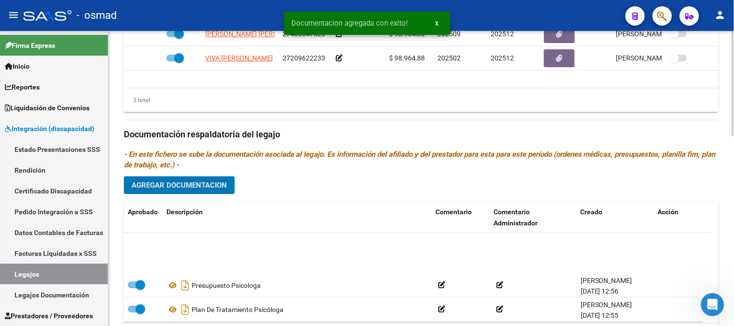
scroll to position [0, 0]
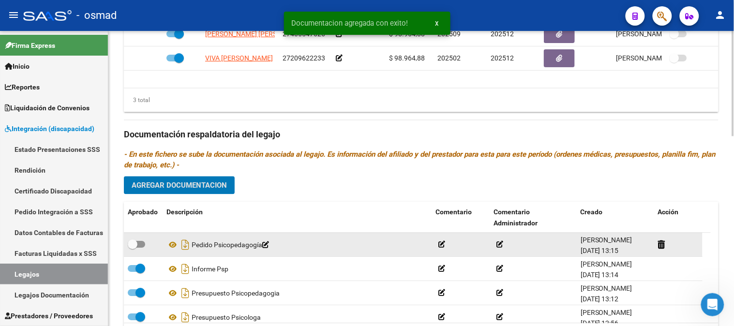
click at [143, 243] on span at bounding box center [136, 244] width 17 height 7
click at [133, 248] on input "checkbox" at bounding box center [132, 248] width 0 height 0
checkbox input "true"
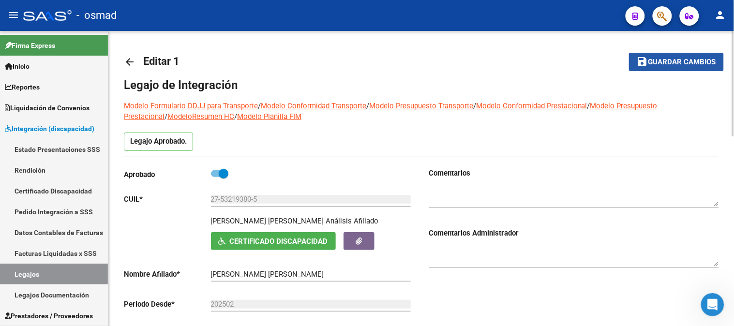
click at [685, 64] on span "Guardar cambios" at bounding box center [682, 62] width 68 height 9
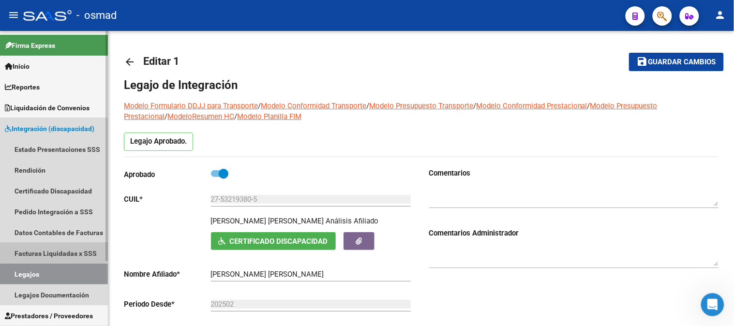
click at [51, 248] on link "Facturas Liquidadas x SSS" at bounding box center [54, 253] width 108 height 21
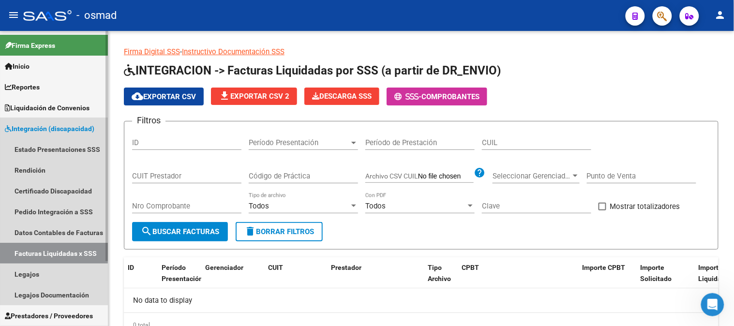
click at [75, 129] on span "Integración (discapacidad)" at bounding box center [49, 128] width 89 height 11
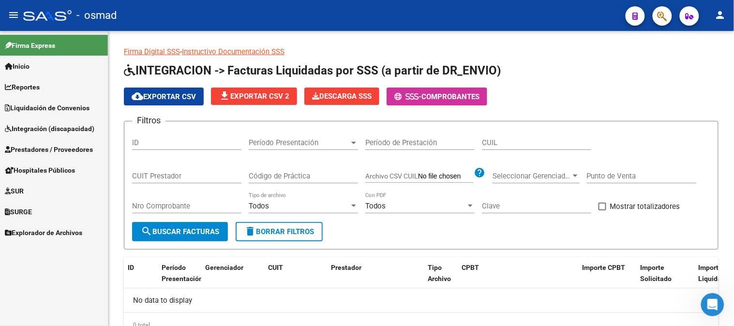
click at [58, 146] on span "Prestadores / Proveedores" at bounding box center [49, 149] width 88 height 11
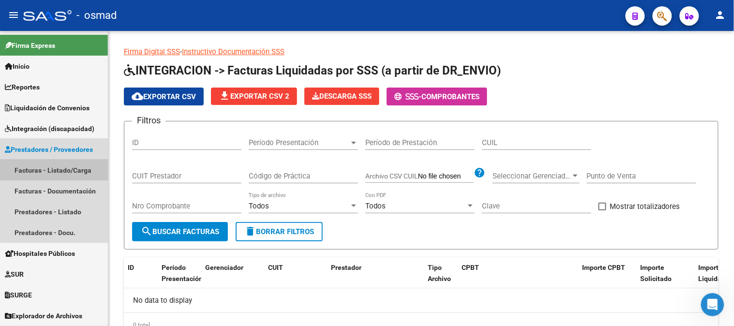
click at [65, 170] on link "Facturas - Listado/Carga" at bounding box center [54, 170] width 108 height 21
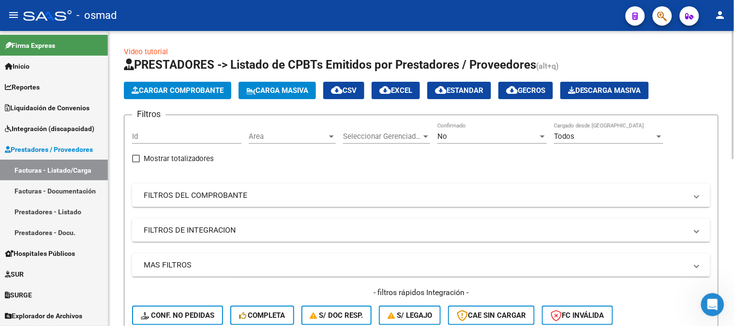
click at [205, 89] on span "Cargar Comprobante" at bounding box center [178, 90] width 92 height 9
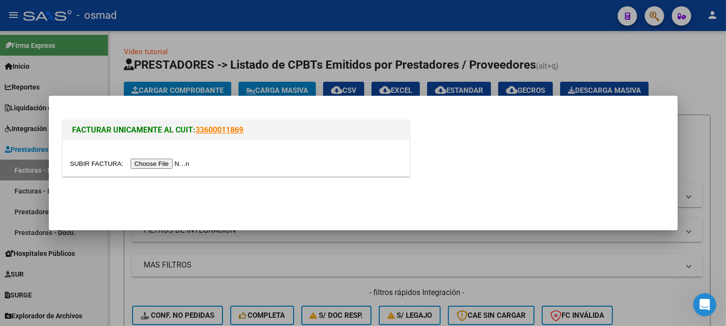
click at [165, 160] on input "file" at bounding box center [131, 164] width 122 height 10
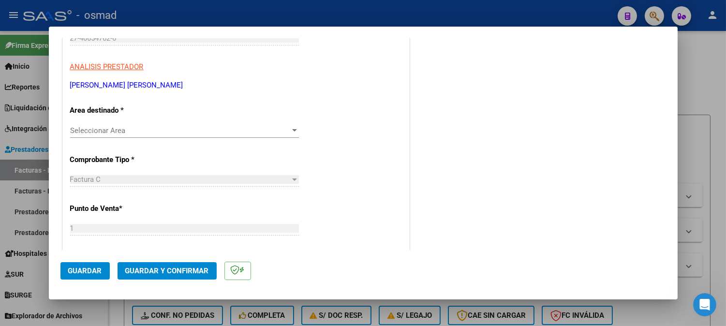
scroll to position [107, 0]
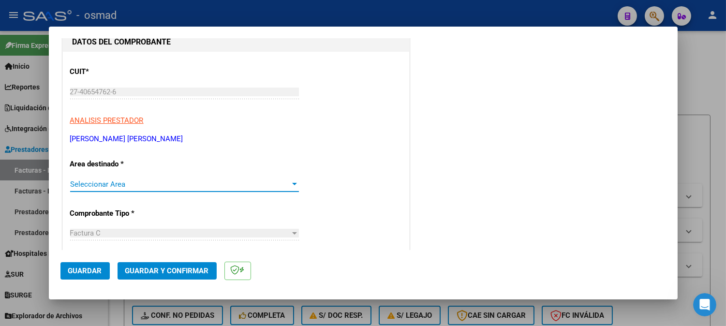
click at [290, 186] on div at bounding box center [294, 184] width 9 height 8
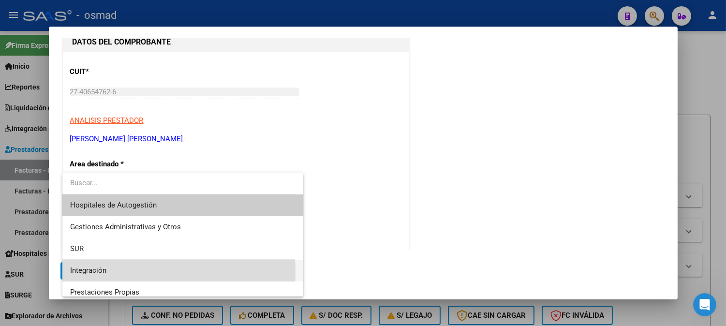
click at [118, 271] on span "Integración" at bounding box center [183, 271] width 226 height 22
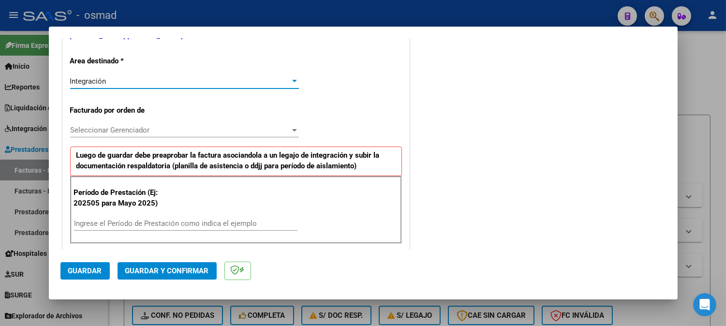
scroll to position [215, 0]
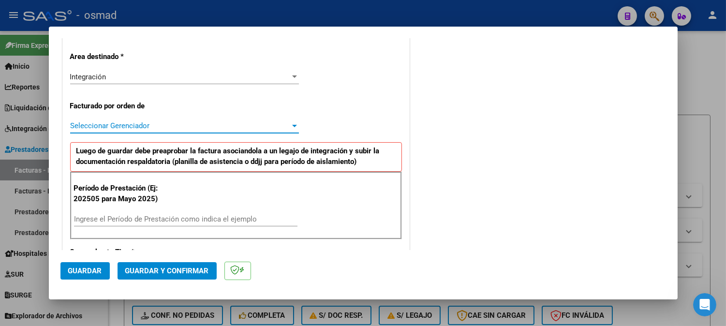
click at [291, 128] on div at bounding box center [294, 126] width 9 height 8
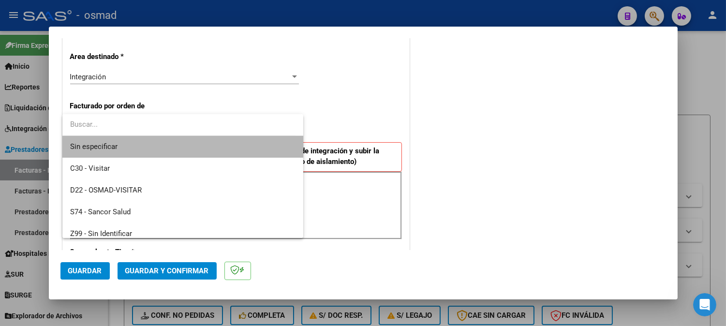
click at [279, 151] on span "Sin especificar" at bounding box center [183, 147] width 226 height 22
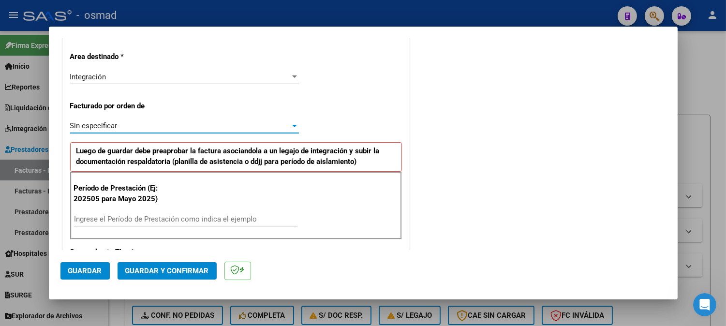
click at [142, 215] on input "Ingrese el Período de Prestación como indica el ejemplo" at bounding box center [185, 219] width 223 height 9
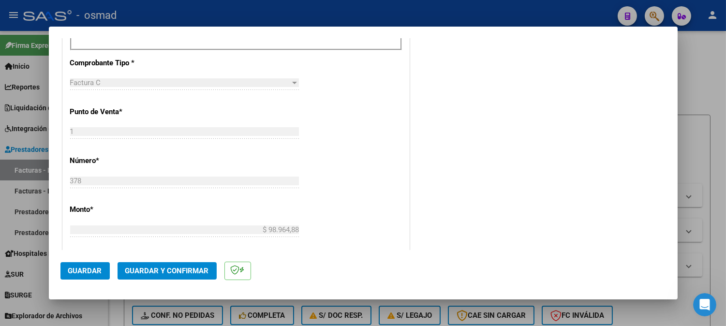
scroll to position [429, 0]
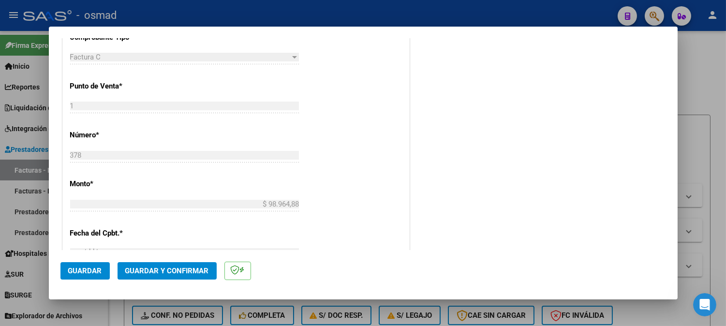
type input "202509"
click at [100, 266] on button "Guardar" at bounding box center [84, 270] width 49 height 17
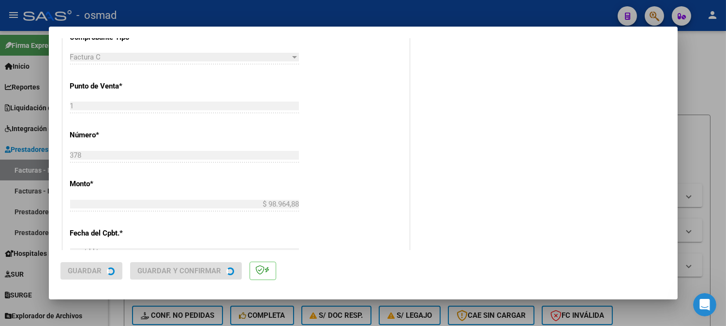
scroll to position [0, 0]
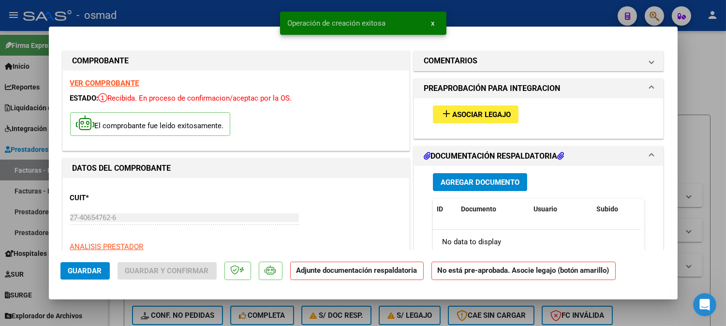
click at [466, 115] on span "Asociar Legajo" at bounding box center [481, 114] width 59 height 9
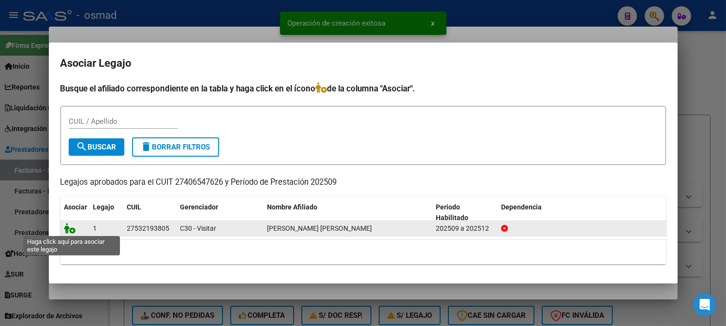
click at [71, 225] on icon at bounding box center [70, 228] width 12 height 11
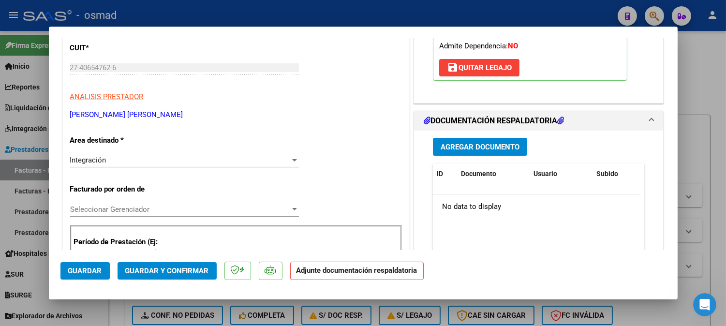
scroll to position [161, 0]
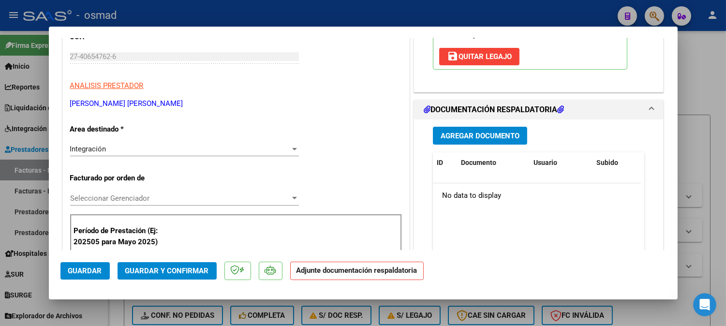
click at [503, 136] on span "Agregar Documento" at bounding box center [480, 136] width 79 height 9
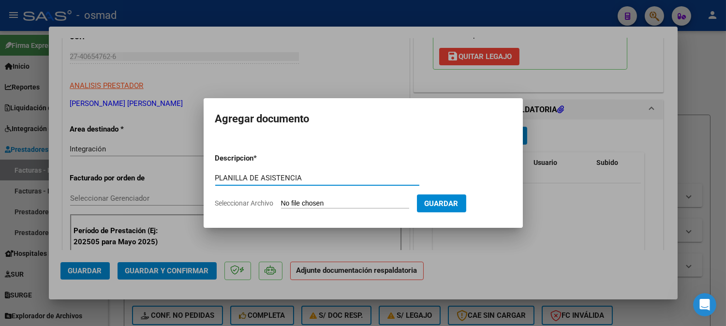
type input "PLANILLA DE ASISTENCIA"
click at [368, 203] on input "Seleccionar Archivo" at bounding box center [345, 203] width 128 height 9
click at [330, 204] on input "Seleccionar Archivo" at bounding box center [345, 203] width 128 height 9
type input "C:\fakepath\PA_27406547826_011_00001_00000378.pdf"
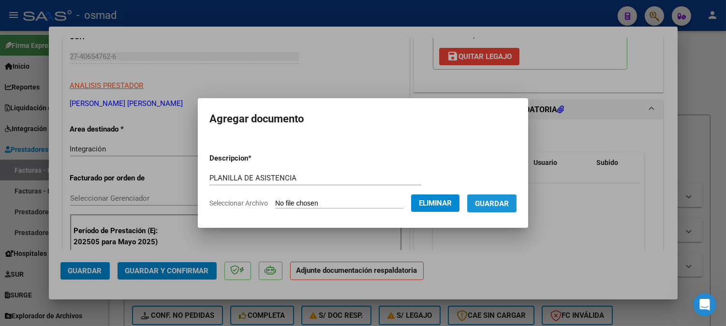
click at [510, 196] on button "Guardar" at bounding box center [491, 203] width 49 height 18
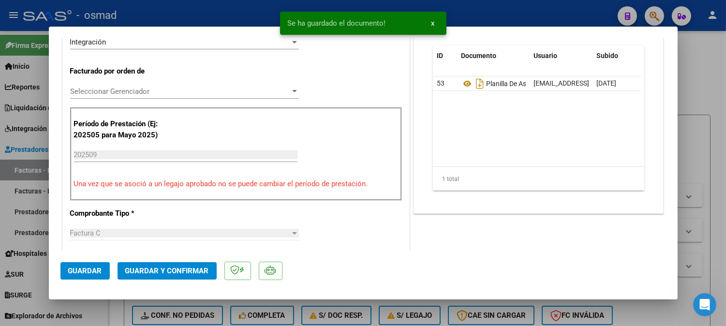
scroll to position [268, 0]
click at [89, 271] on span "Guardar" at bounding box center [85, 270] width 34 height 9
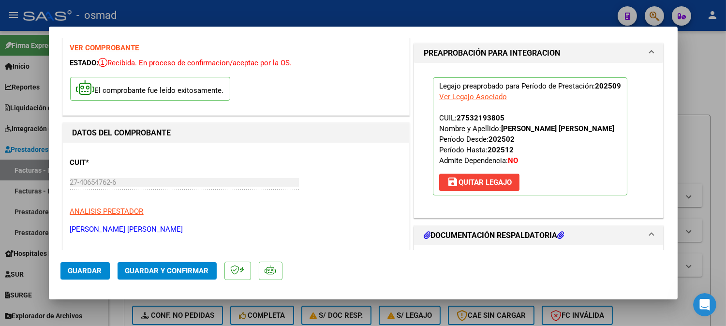
scroll to position [0, 0]
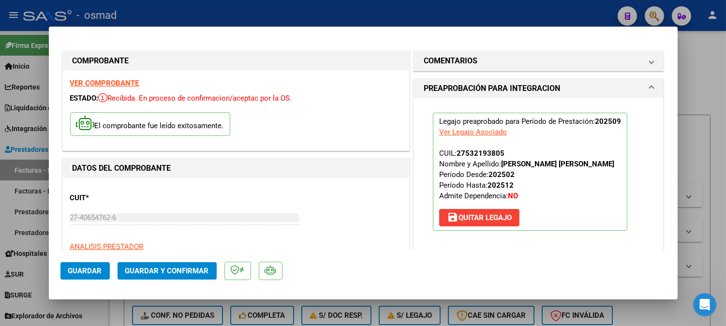
click at [694, 153] on div at bounding box center [363, 163] width 726 height 326
type input "$ 0,00"
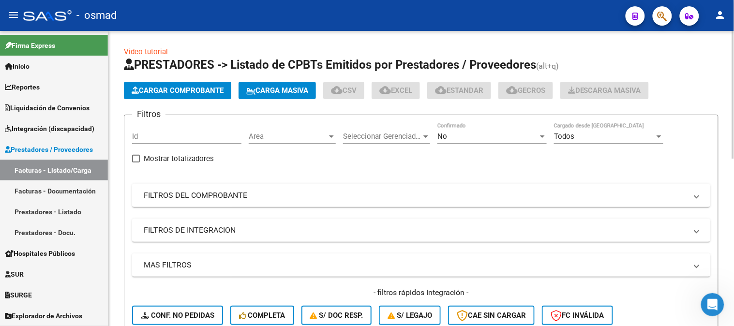
click at [208, 89] on span "Cargar Comprobante" at bounding box center [178, 90] width 92 height 9
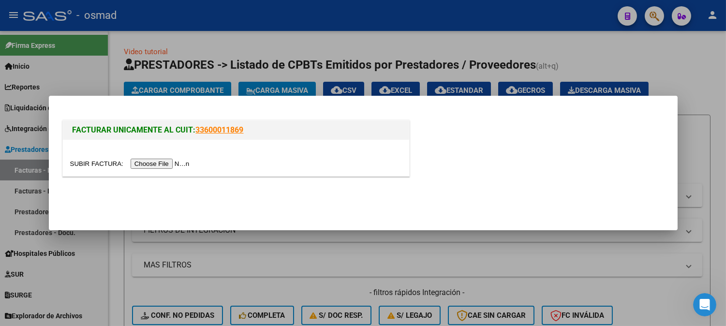
click at [184, 165] on input "file" at bounding box center [131, 164] width 122 height 10
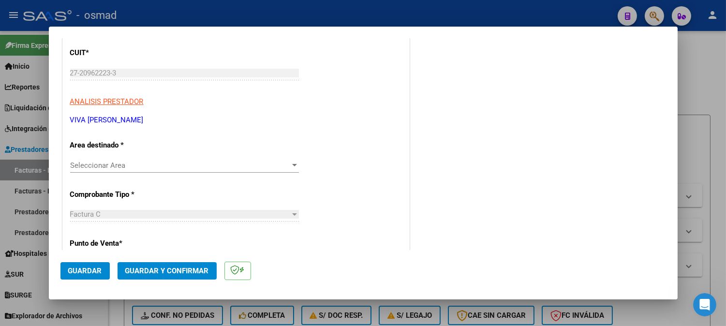
scroll to position [107, 0]
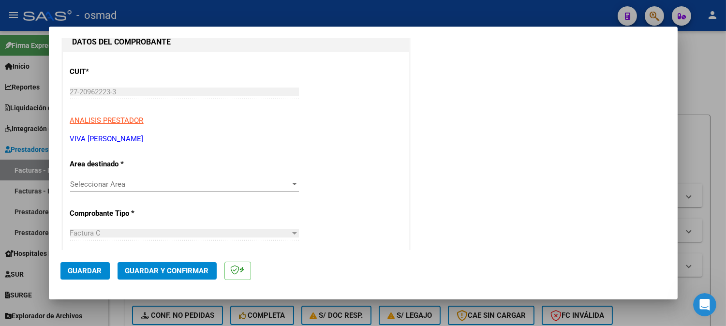
click at [263, 187] on span "Seleccionar Area" at bounding box center [180, 184] width 220 height 9
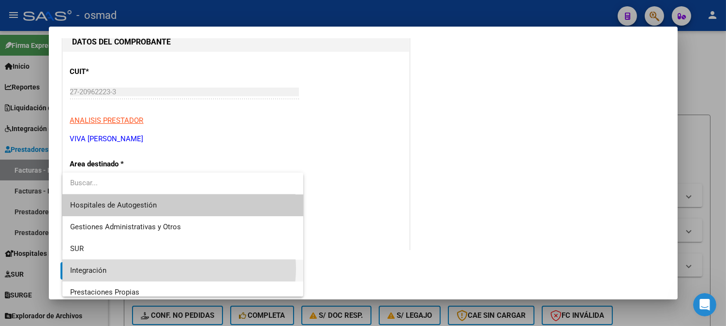
click at [177, 268] on span "Integración" at bounding box center [183, 271] width 226 height 22
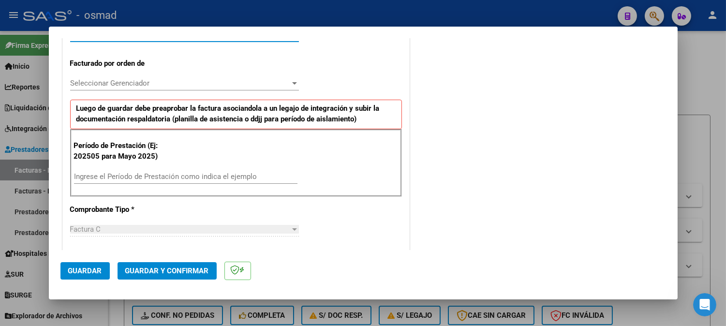
scroll to position [268, 0]
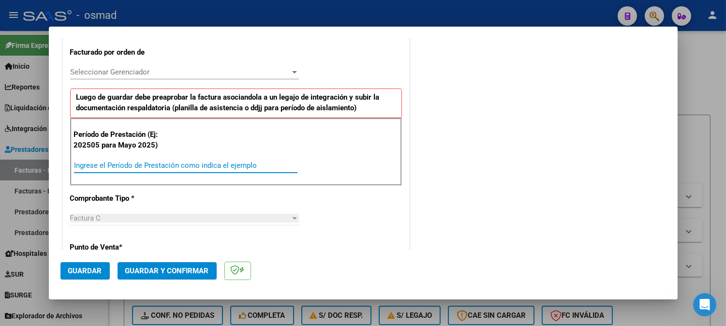
click at [191, 162] on input "Ingrese el Período de Prestación como indica el ejemplo" at bounding box center [185, 165] width 223 height 9
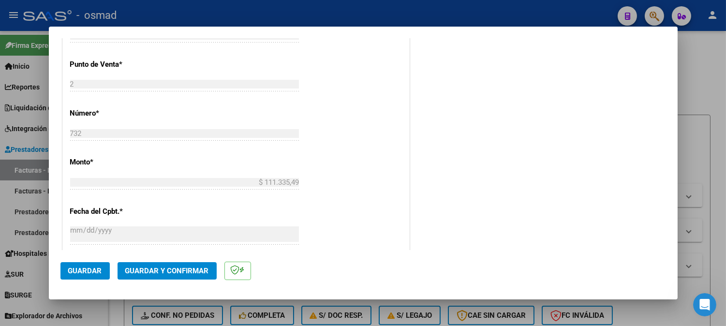
scroll to position [581, 0]
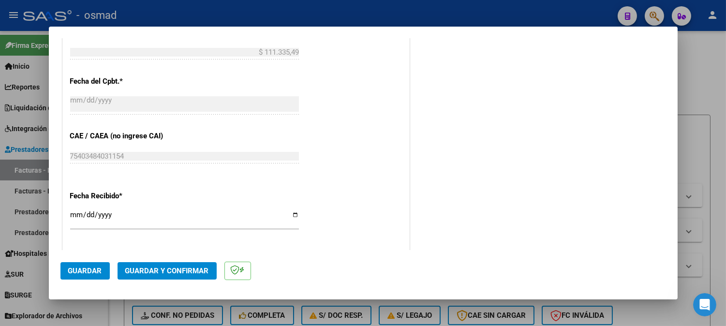
type input "202509"
click at [80, 273] on span "Guardar" at bounding box center [85, 270] width 34 height 9
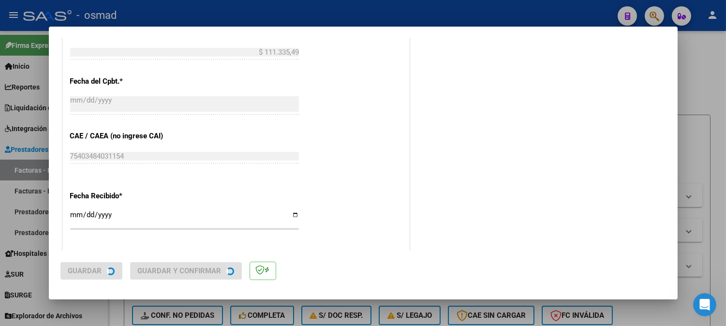
scroll to position [0, 0]
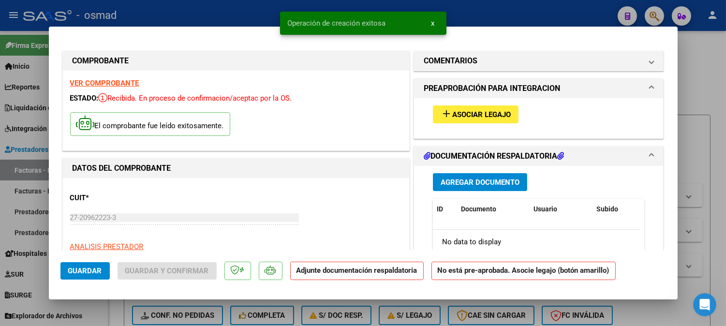
click at [513, 121] on button "add Asociar Legajo" at bounding box center [476, 114] width 86 height 18
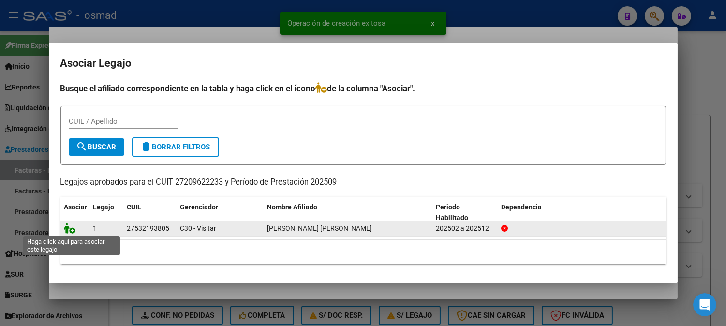
click at [70, 231] on icon at bounding box center [70, 228] width 12 height 11
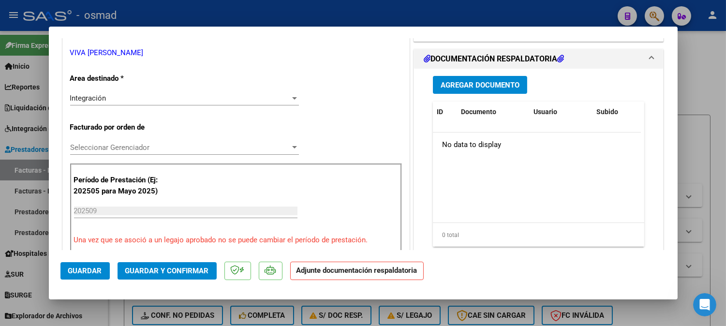
scroll to position [215, 0]
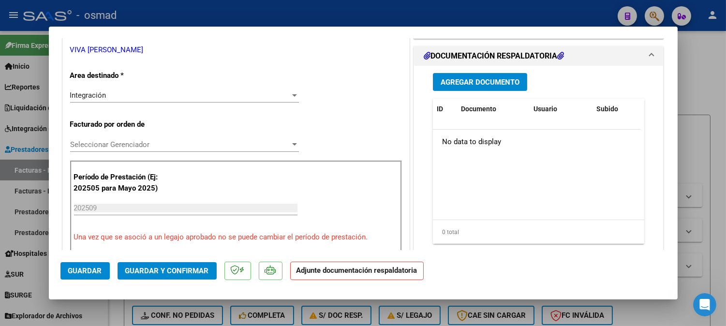
click at [508, 85] on span "Agregar Documento" at bounding box center [480, 82] width 79 height 9
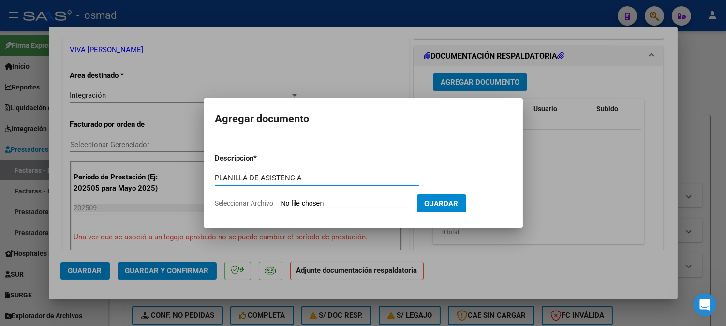
type input "PLANILLA DE ASISTENCIA"
click at [337, 201] on input "Seleccionar Archivo" at bounding box center [345, 203] width 128 height 9
type input "C:\fakepath\PA_27209622233_011_00002_00000732.pdf"
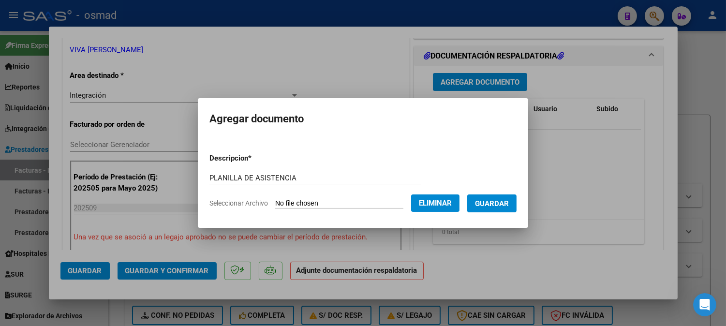
click at [509, 204] on span "Guardar" at bounding box center [492, 203] width 34 height 9
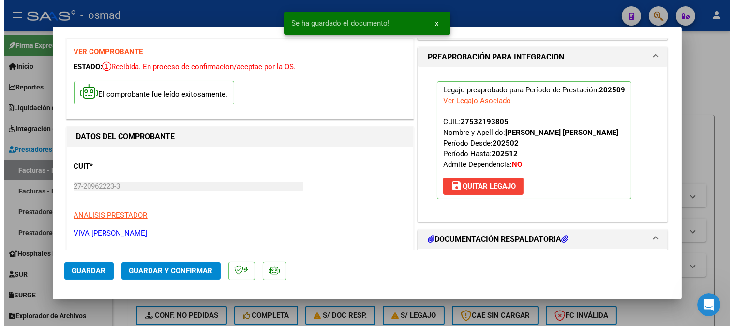
scroll to position [0, 0]
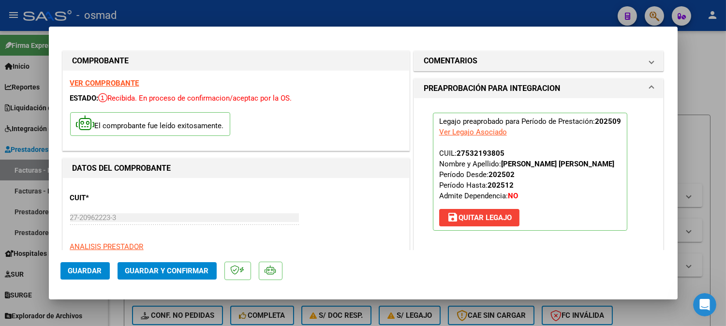
click at [77, 269] on span "Guardar" at bounding box center [85, 270] width 34 height 9
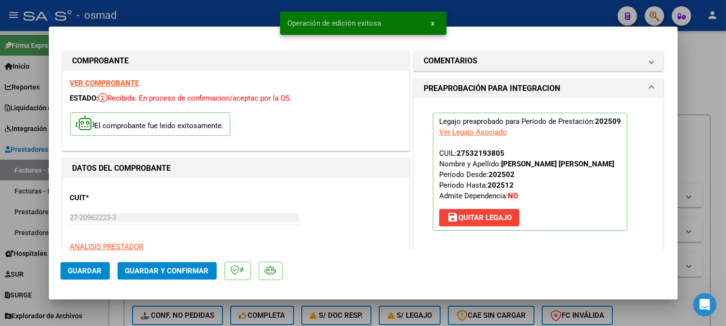
click at [718, 125] on div at bounding box center [363, 163] width 726 height 326
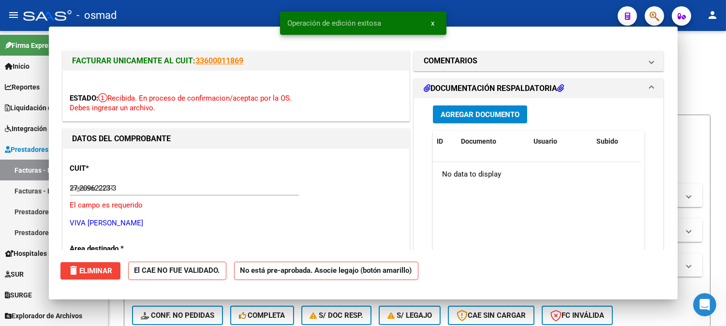
type input "$ 0,00"
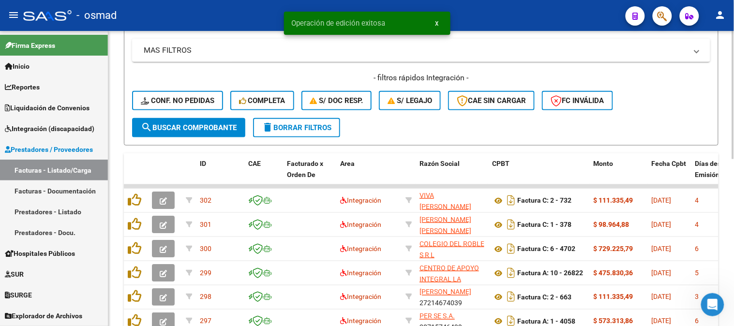
click at [318, 132] on button "delete Borrar Filtros" at bounding box center [296, 127] width 87 height 19
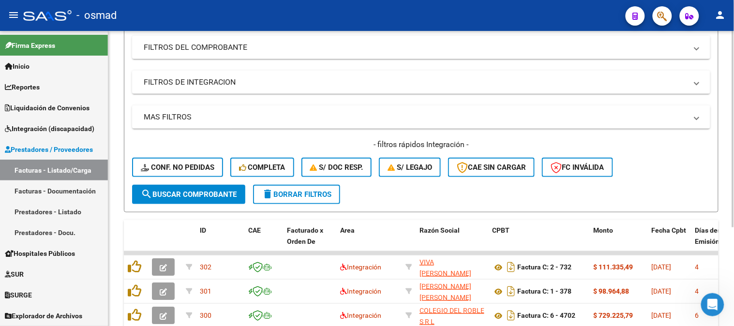
scroll to position [215, 0]
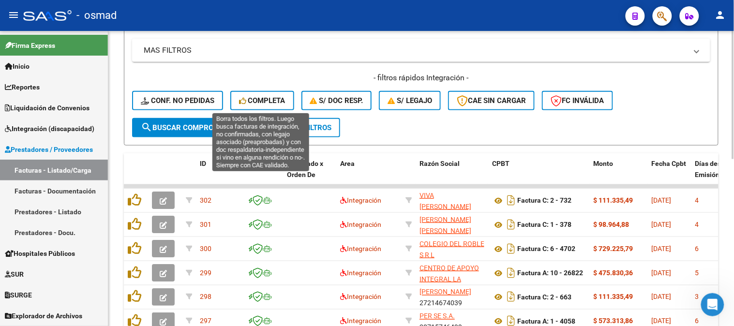
click at [282, 99] on span "Completa" at bounding box center [262, 100] width 46 height 9
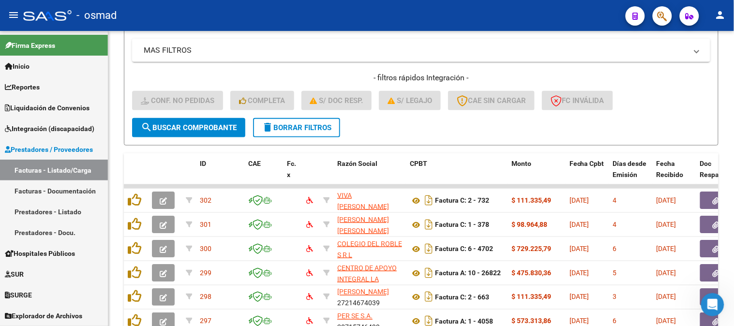
click at [47, 121] on link "Integración (discapacidad)" at bounding box center [54, 128] width 108 height 21
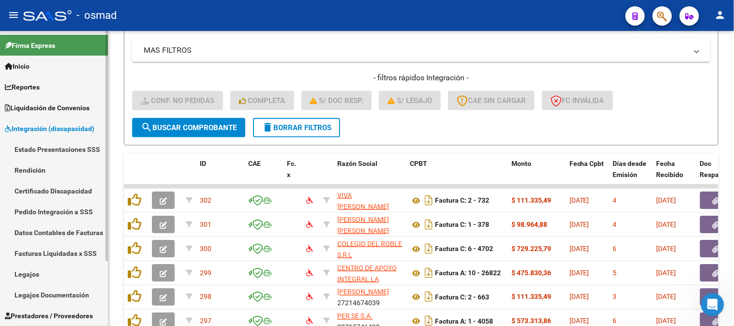
click at [28, 277] on link "Legajos" at bounding box center [54, 274] width 108 height 21
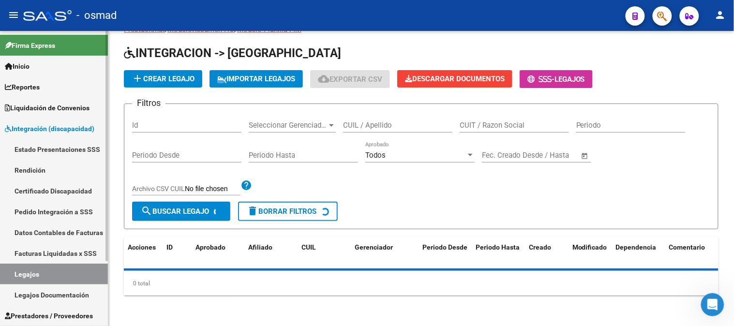
scroll to position [187, 0]
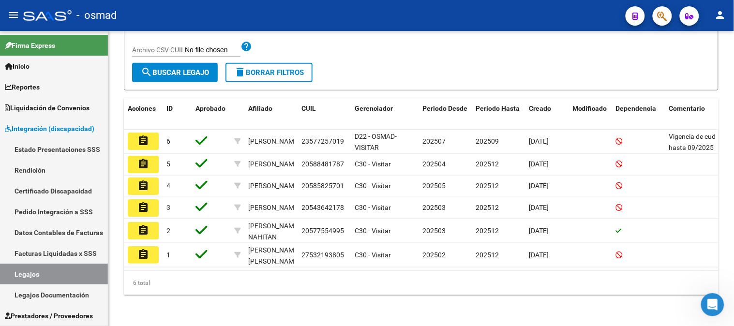
click at [133, 246] on button "assignment" at bounding box center [143, 254] width 31 height 17
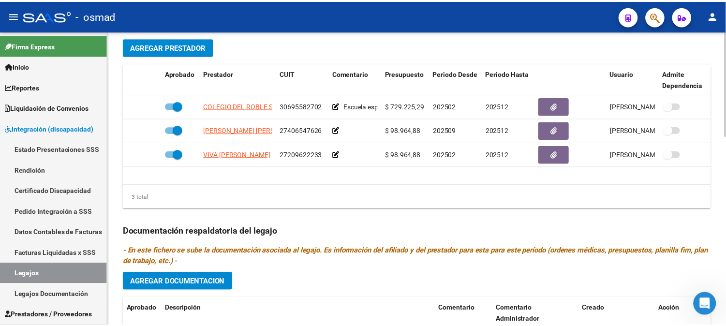
scroll to position [376, 0]
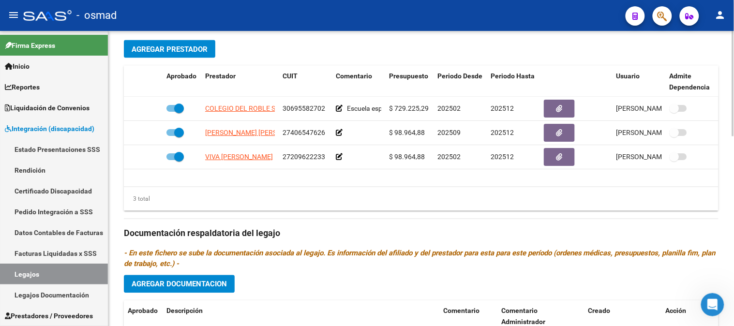
click at [148, 52] on span "Agregar Prestador" at bounding box center [170, 49] width 76 height 9
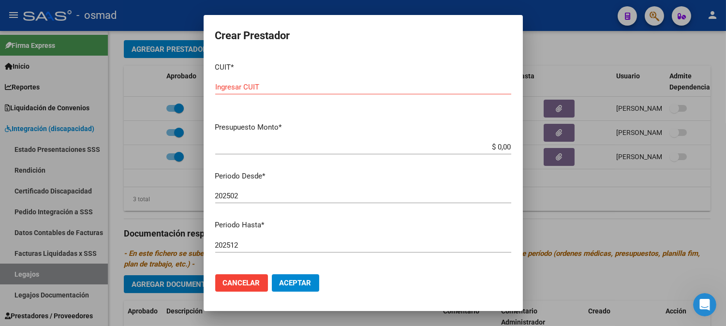
click at [577, 290] on div at bounding box center [363, 163] width 726 height 326
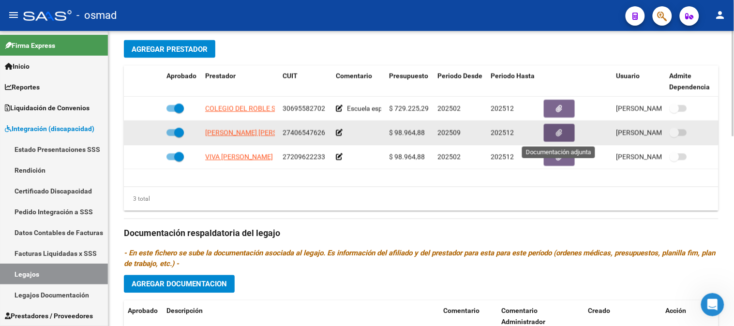
click at [567, 134] on button "button" at bounding box center [559, 133] width 31 height 18
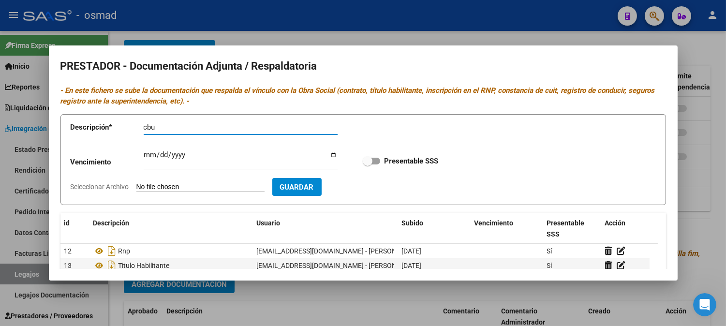
type input "cbu"
click at [239, 190] on input "Seleccionar Archivo" at bounding box center [200, 187] width 128 height 9
type input "C:\fakepath\[PERSON_NAME] CBU.pdf"
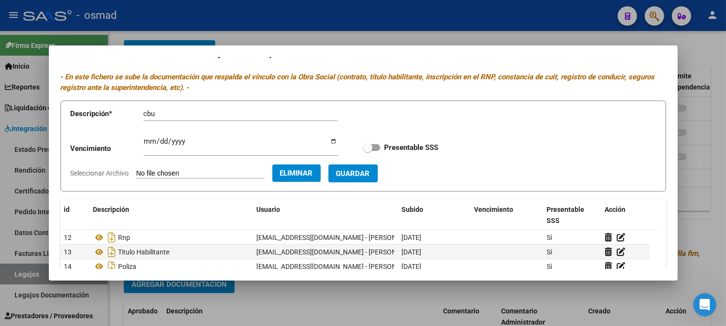
scroll to position [0, 0]
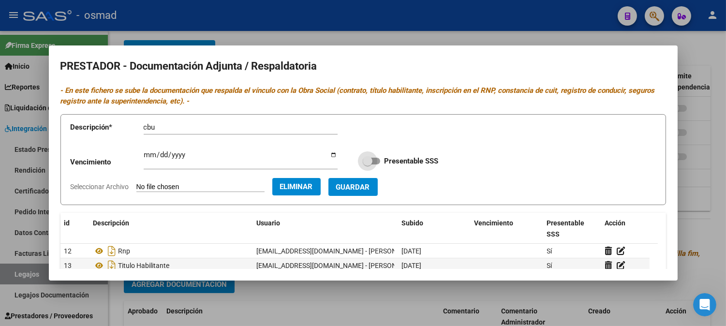
click at [375, 163] on label "Presentable SSS" at bounding box center [400, 161] width 75 height 12
click at [368, 164] on input "Presentable SSS" at bounding box center [367, 164] width 0 height 0
checkbox input "true"
click at [378, 180] on button "Guardar" at bounding box center [352, 187] width 49 height 18
click at [725, 94] on div at bounding box center [363, 163] width 726 height 326
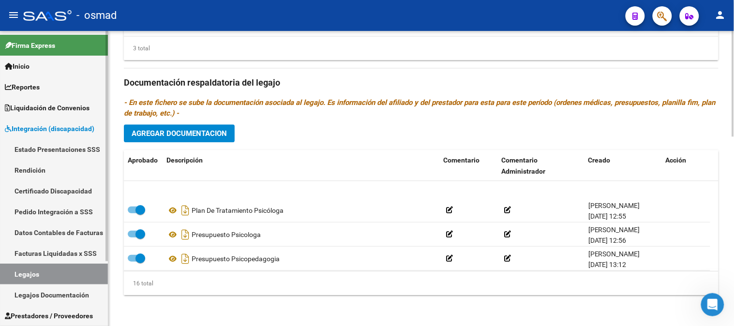
scroll to position [300, 0]
